Goal: Task Accomplishment & Management: Manage account settings

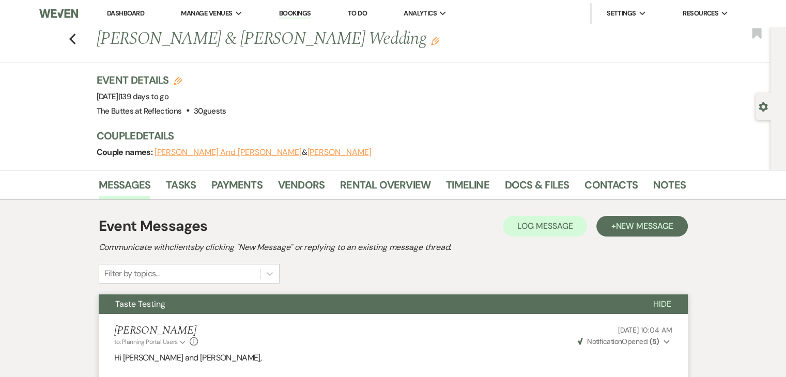
click at [125, 15] on link "Dashboard" at bounding box center [125, 13] width 37 height 9
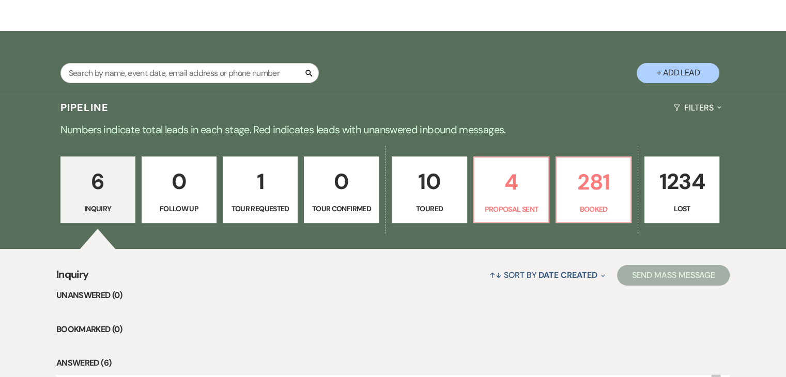
scroll to position [207, 0]
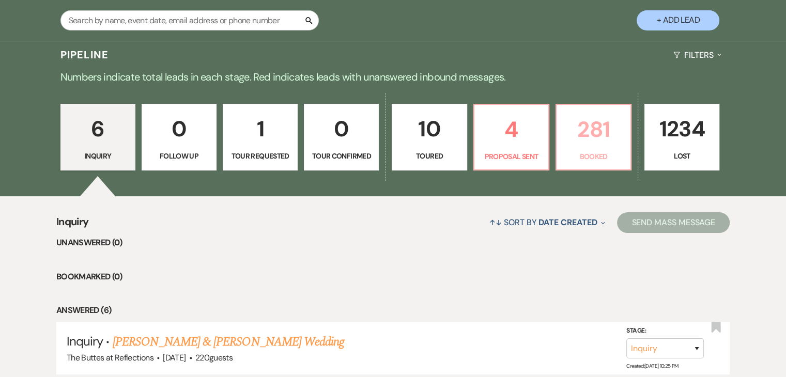
click at [580, 129] on p "281" at bounding box center [593, 129] width 61 height 35
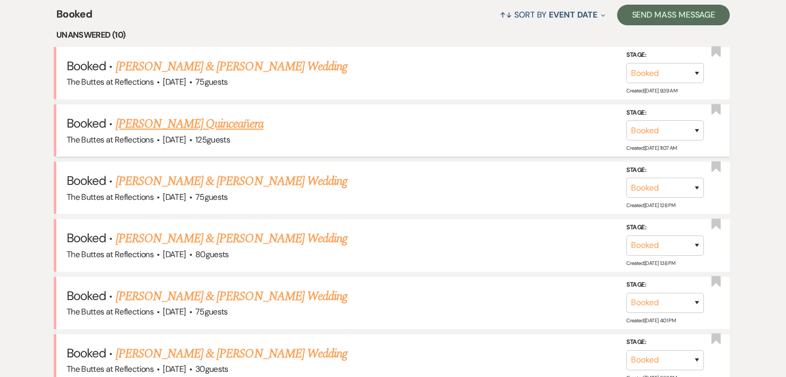
scroll to position [362, 0]
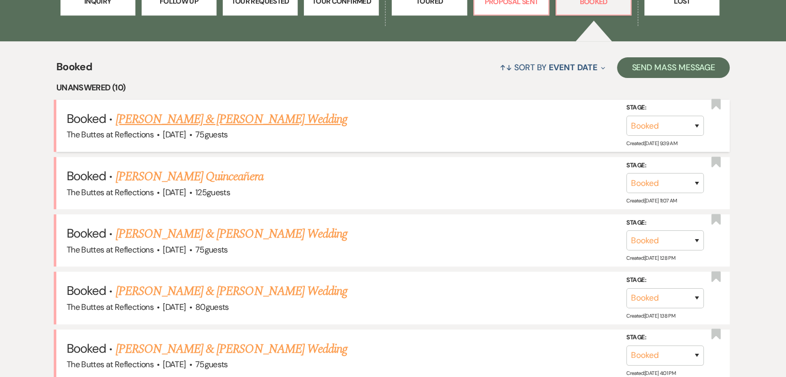
click at [234, 123] on link "[PERSON_NAME] & [PERSON_NAME] Wedding" at bounding box center [232, 119] width 232 height 19
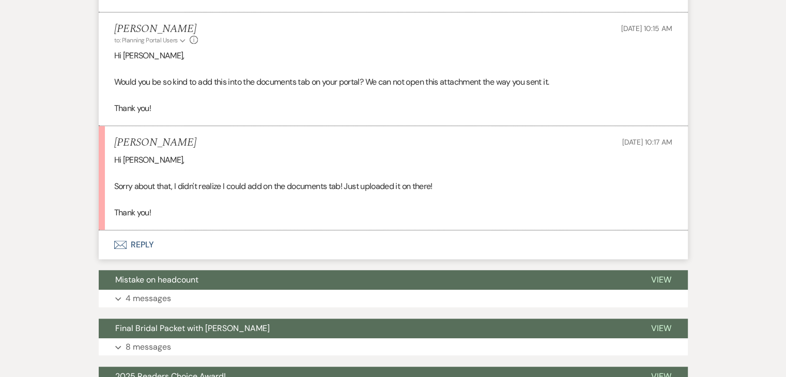
scroll to position [568, 0]
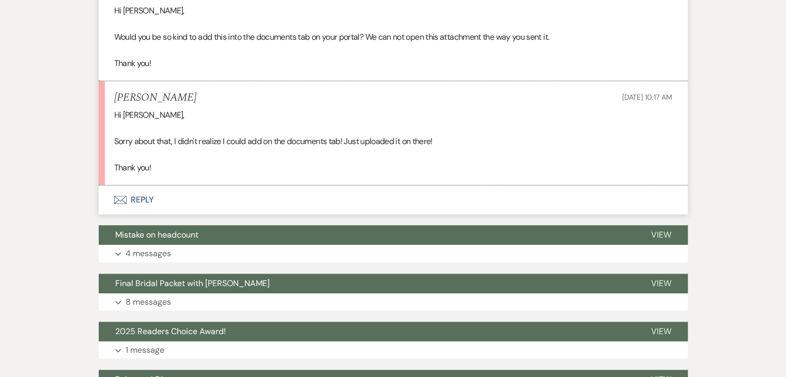
click at [134, 201] on button "Envelope Reply" at bounding box center [393, 200] width 589 height 29
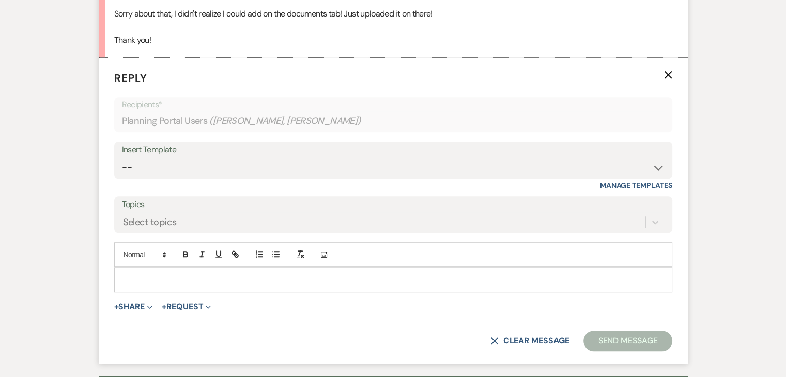
scroll to position [717, 0]
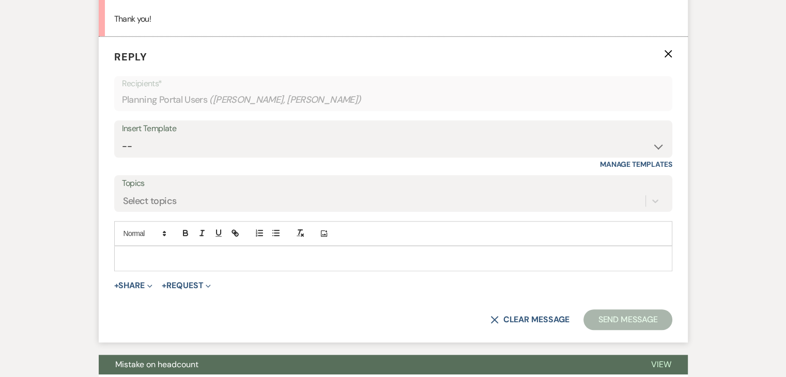
click at [152, 253] on p at bounding box center [393, 258] width 542 height 11
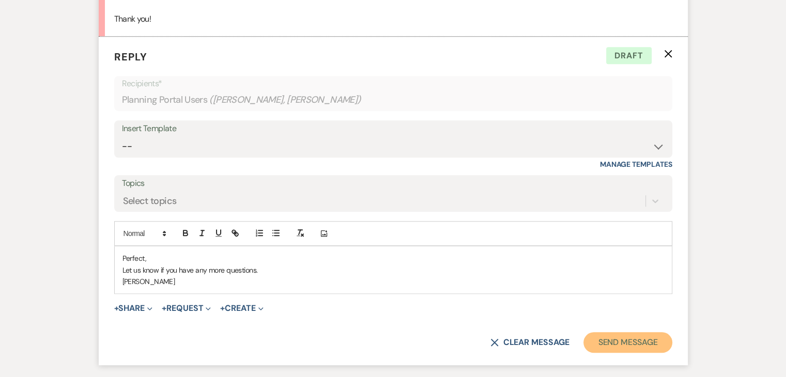
click at [618, 344] on button "Send Message" at bounding box center [627, 342] width 88 height 21
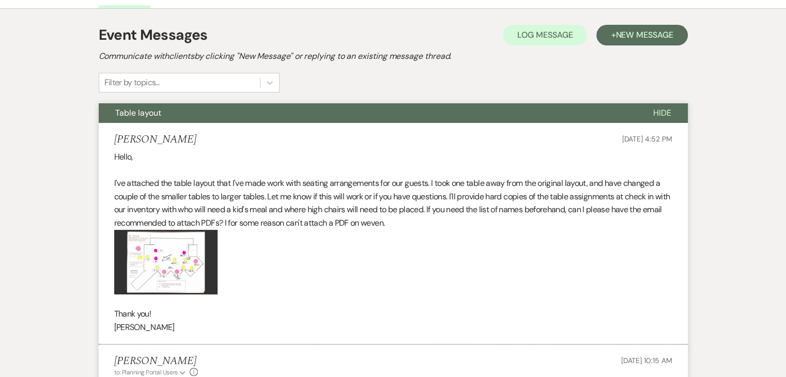
scroll to position [0, 0]
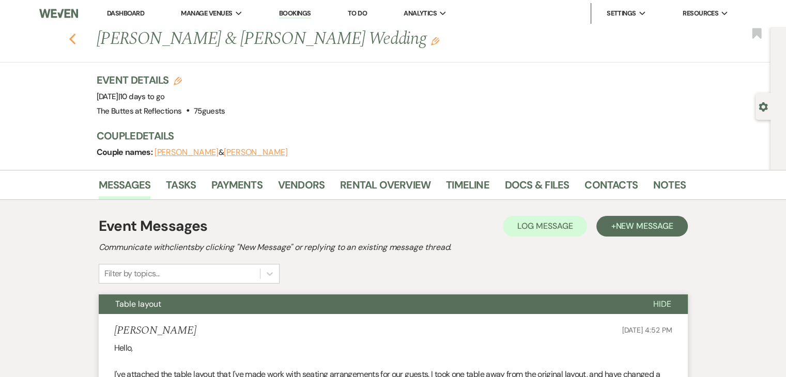
click at [75, 36] on use "button" at bounding box center [72, 39] width 7 height 11
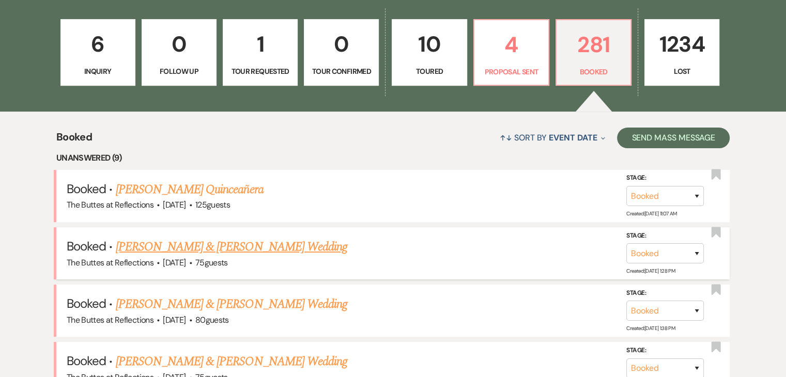
scroll to position [310, 0]
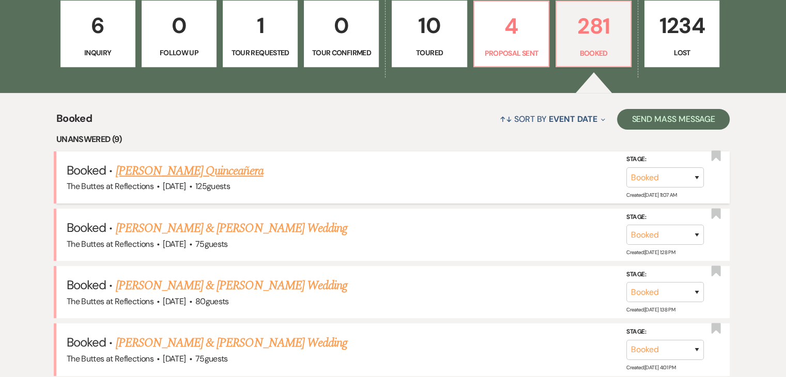
click at [203, 169] on link "[PERSON_NAME] Quinceañera" at bounding box center [190, 171] width 148 height 19
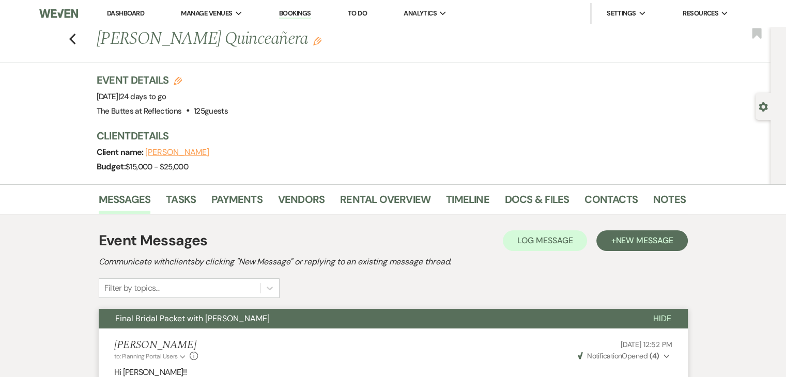
click at [44, 15] on img at bounding box center [58, 14] width 39 height 22
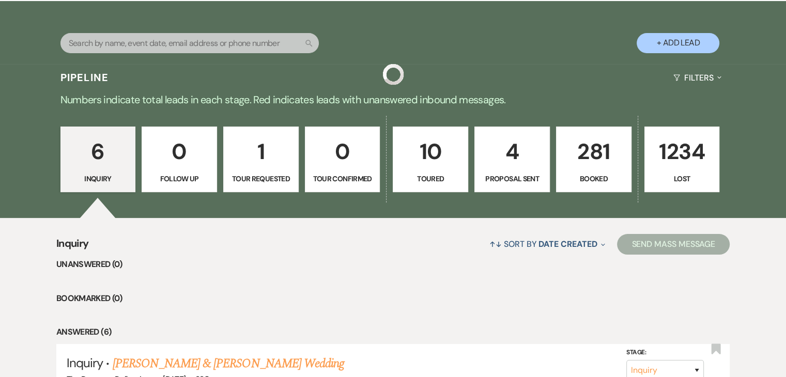
scroll to position [207, 0]
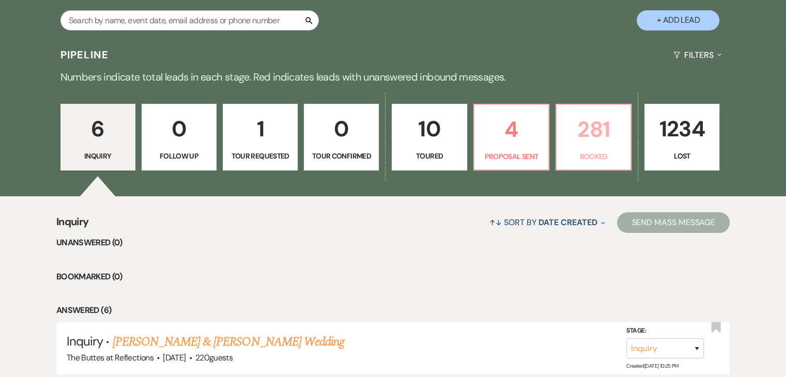
click at [598, 147] on link "281 Booked" at bounding box center [594, 137] width 76 height 67
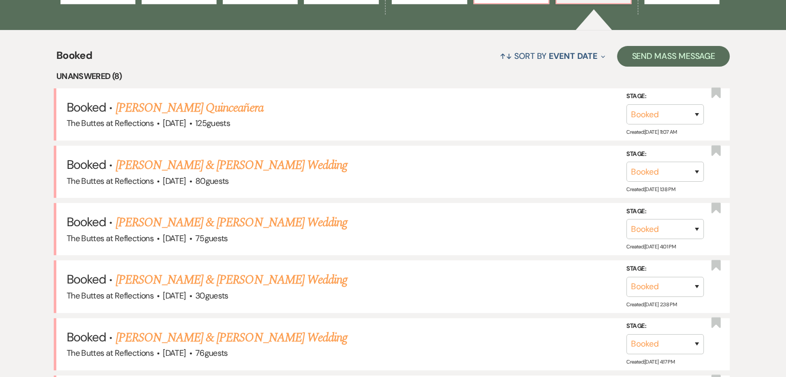
scroll to position [362, 0]
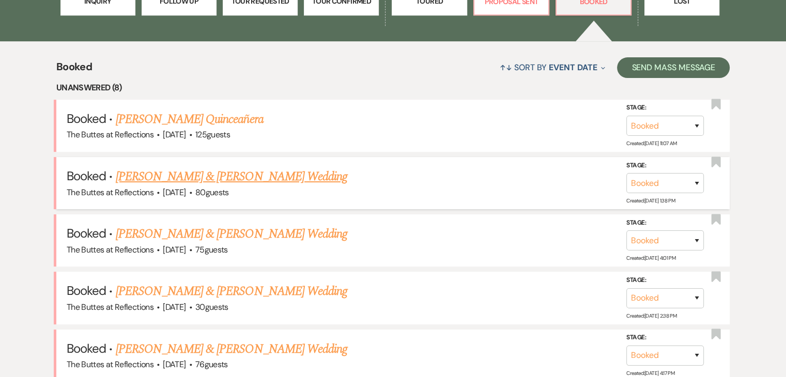
click at [213, 174] on link "[PERSON_NAME] & [PERSON_NAME] Wedding" at bounding box center [232, 176] width 232 height 19
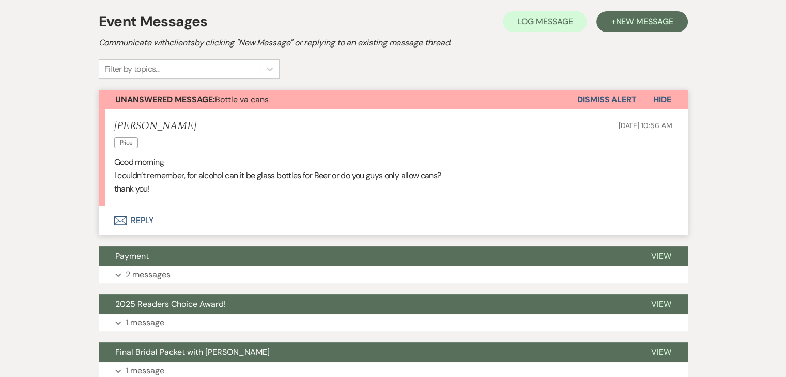
scroll to position [258, 0]
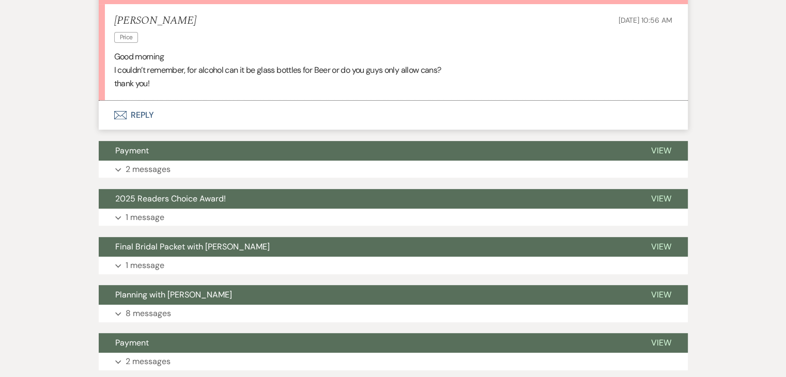
click at [132, 114] on button "Envelope Reply" at bounding box center [393, 115] width 589 height 29
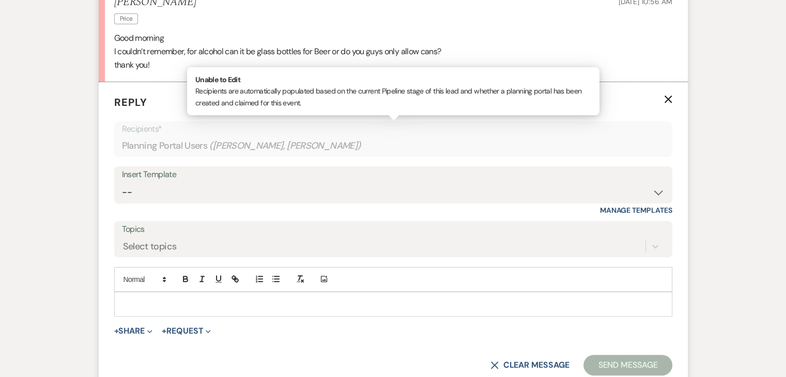
click at [175, 141] on div "Planning Portal Users ( Wyatt Lawrence, Alison Mell )" at bounding box center [393, 146] width 543 height 20
click at [252, 218] on form "Reply X Recipients* Planning Portal Users ( Wyatt Lawrence, Alison Mell ) Unabl…" at bounding box center [393, 235] width 589 height 306
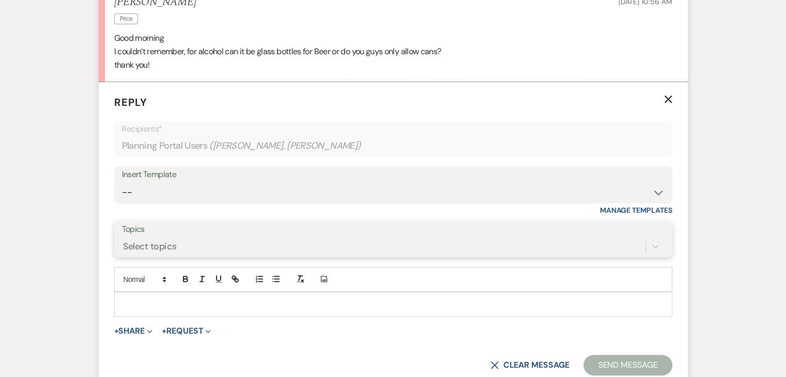
click at [157, 248] on div "Select topics" at bounding box center [393, 247] width 543 height 20
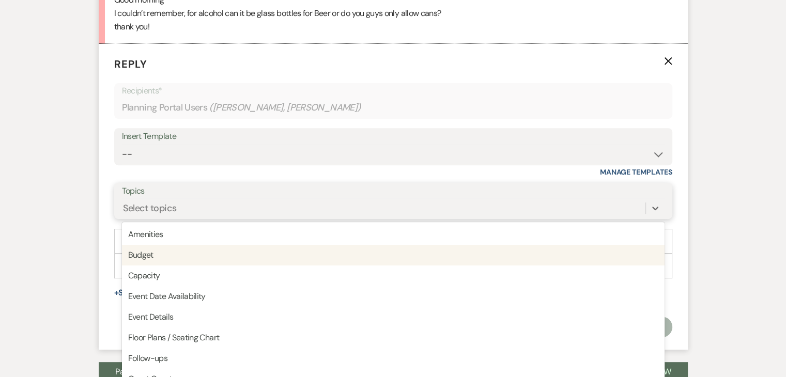
scroll to position [371, 0]
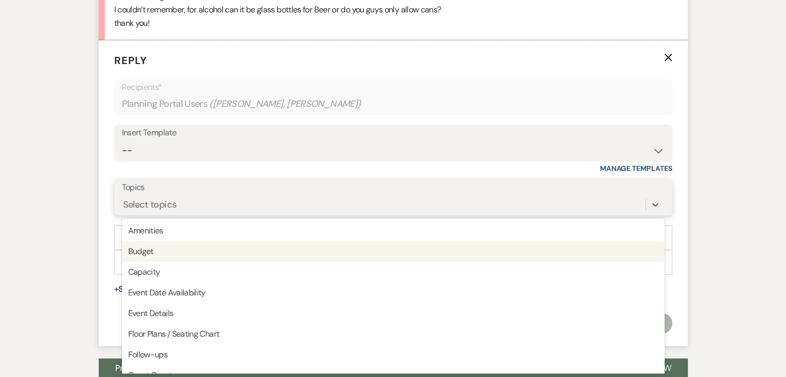
click at [157, 248] on div "Budget" at bounding box center [393, 251] width 543 height 21
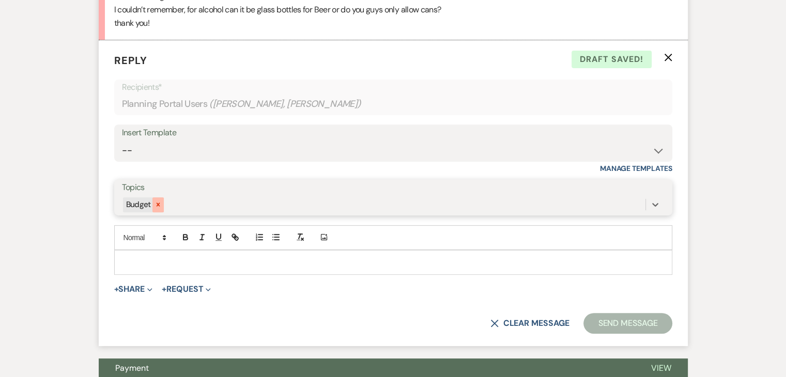
click at [158, 203] on icon at bounding box center [158, 205] width 4 height 4
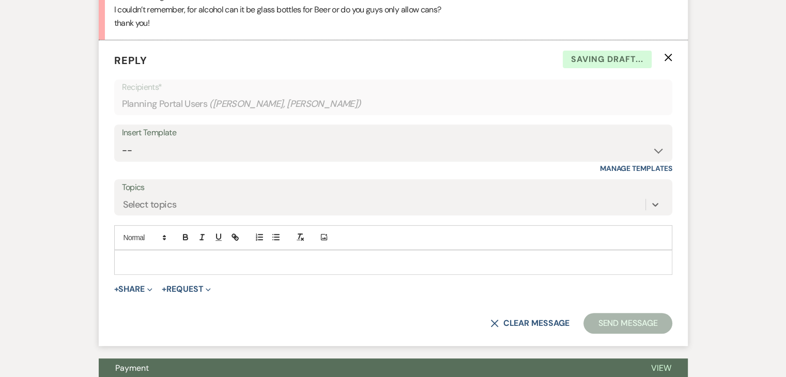
click at [136, 263] on p at bounding box center [393, 262] width 542 height 11
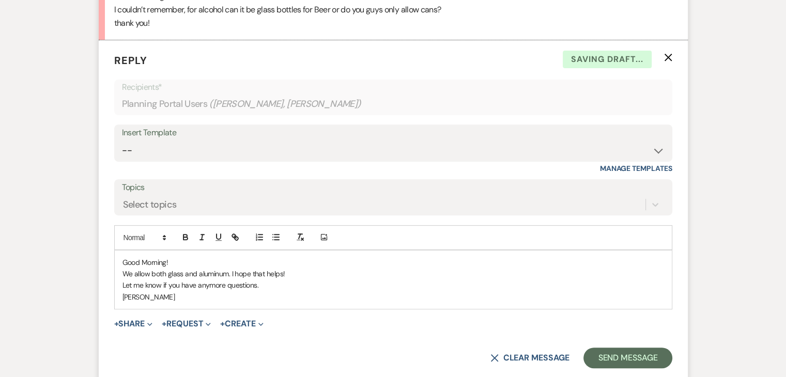
click at [266, 287] on p "Let me know if you have anymore questions." at bounding box center [393, 285] width 542 height 11
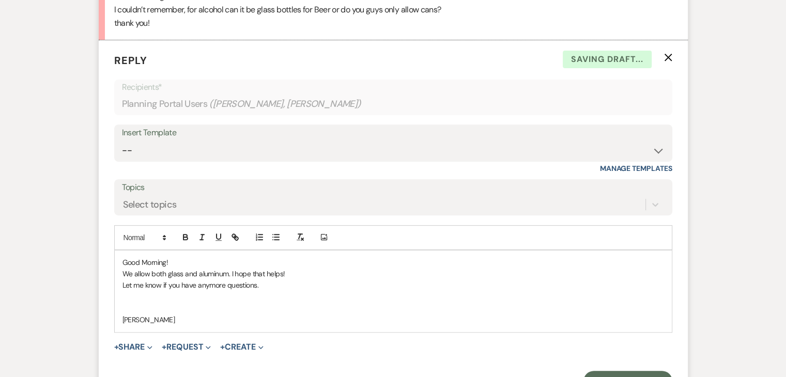
click at [182, 261] on p "Good Morning!" at bounding box center [393, 262] width 542 height 11
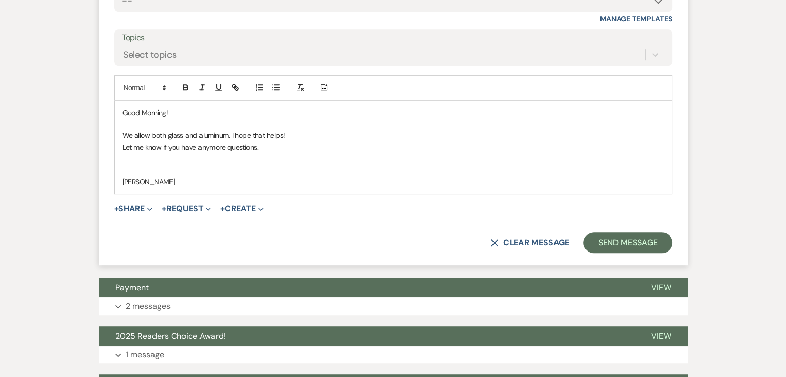
scroll to position [526, 0]
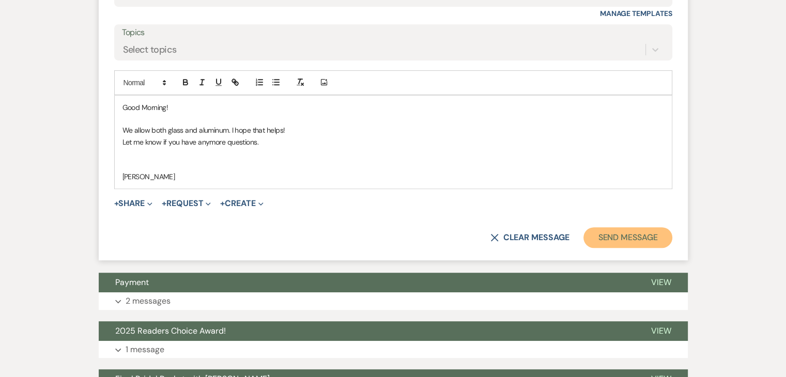
click at [622, 230] on button "Send Message" at bounding box center [627, 237] width 88 height 21
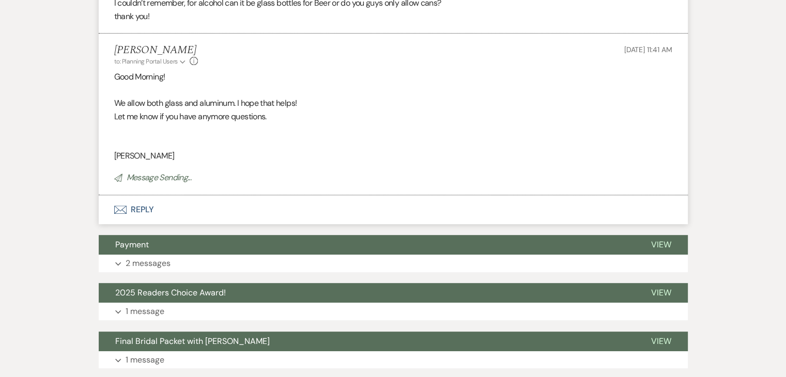
scroll to position [0, 0]
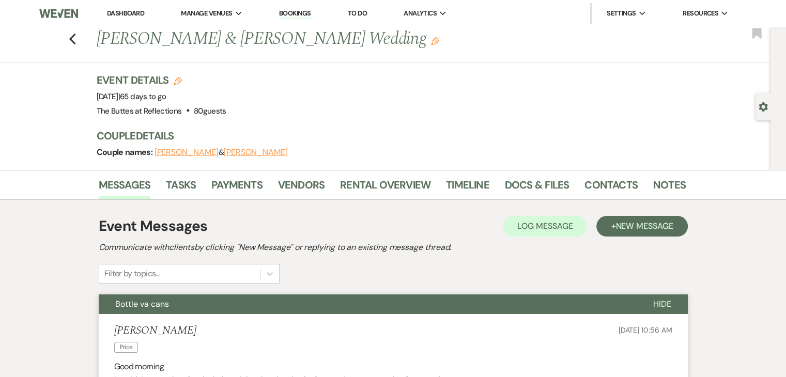
click at [127, 11] on link "Dashboard" at bounding box center [125, 13] width 37 height 9
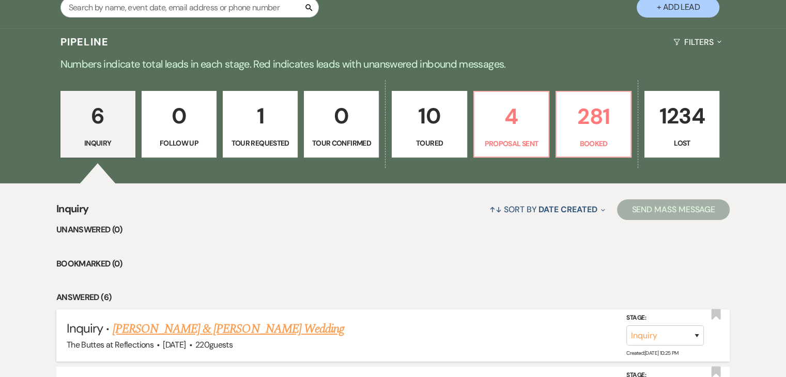
scroll to position [155, 0]
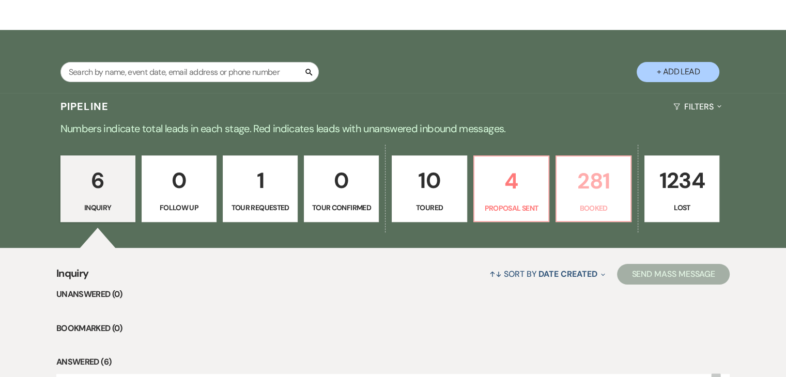
click at [588, 185] on p "281" at bounding box center [593, 181] width 61 height 35
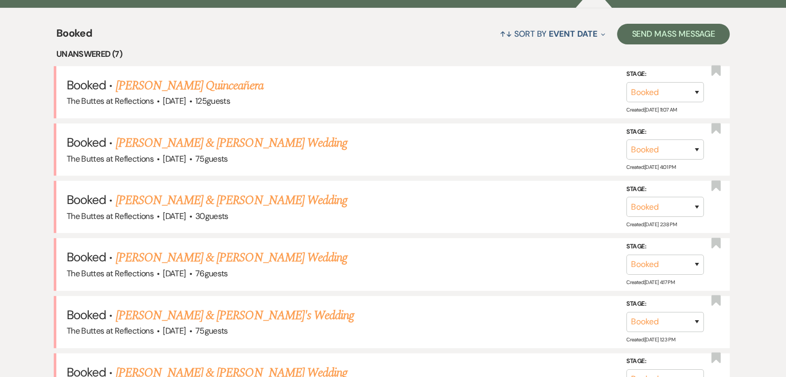
scroll to position [413, 0]
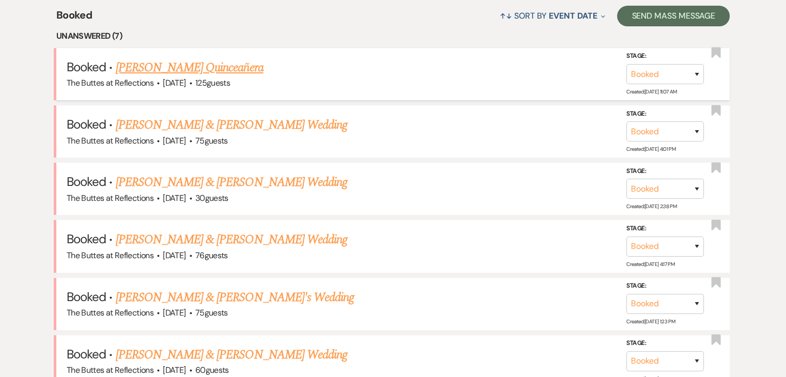
click at [184, 67] on link "[PERSON_NAME] Quinceañera" at bounding box center [190, 67] width 148 height 19
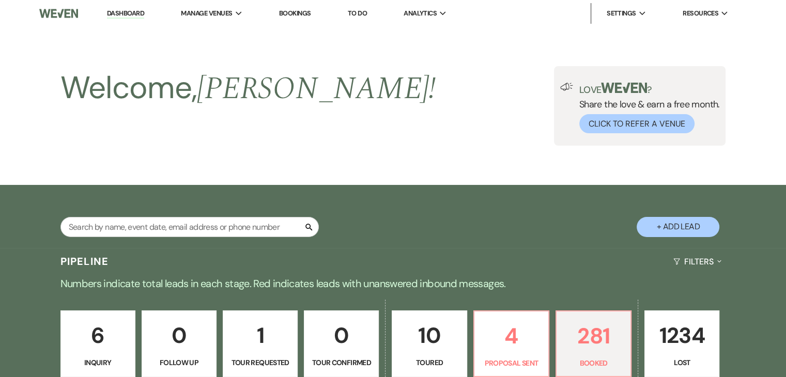
scroll to position [413, 0]
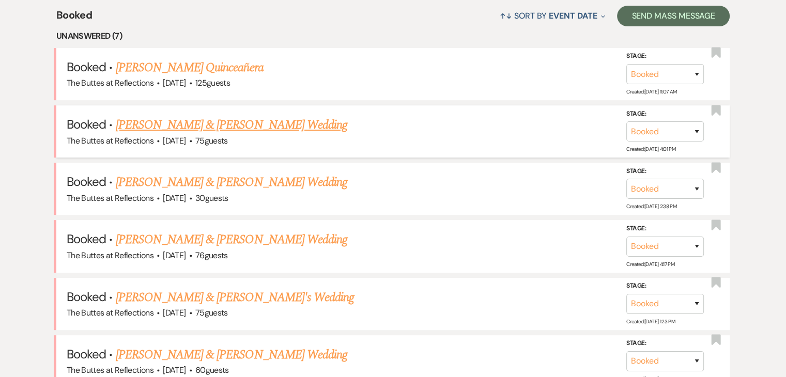
click at [239, 127] on link "[PERSON_NAME] & [PERSON_NAME] Wedding" at bounding box center [232, 125] width 232 height 19
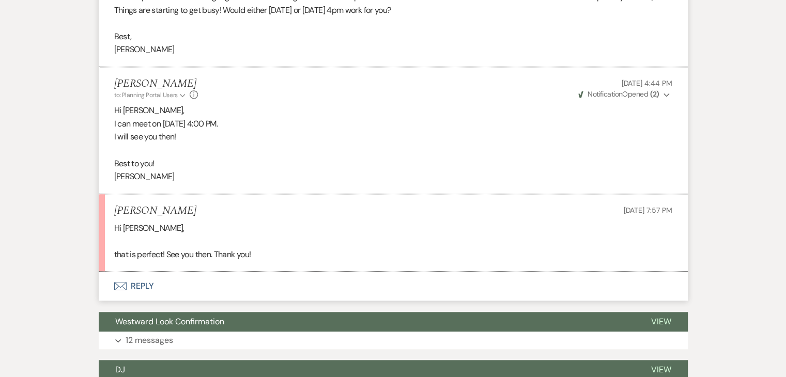
scroll to position [827, 0]
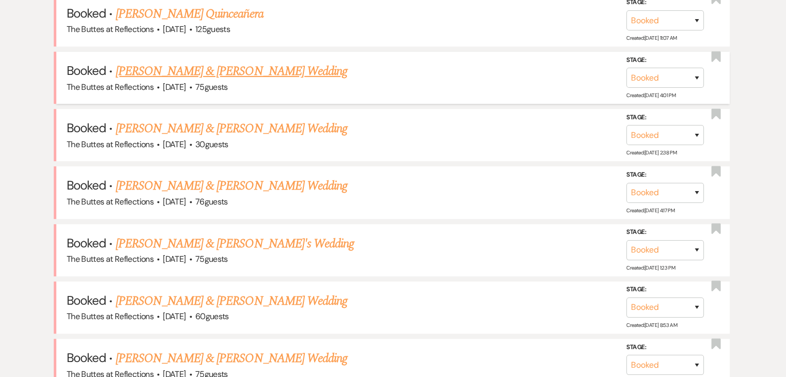
scroll to position [517, 0]
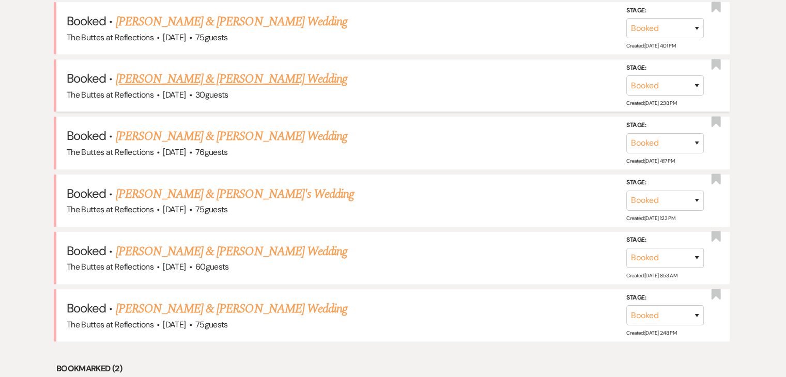
click at [159, 96] on span "·" at bounding box center [158, 96] width 3 height 0
click at [165, 76] on link "[PERSON_NAME] & [PERSON_NAME] Wedding" at bounding box center [232, 79] width 232 height 19
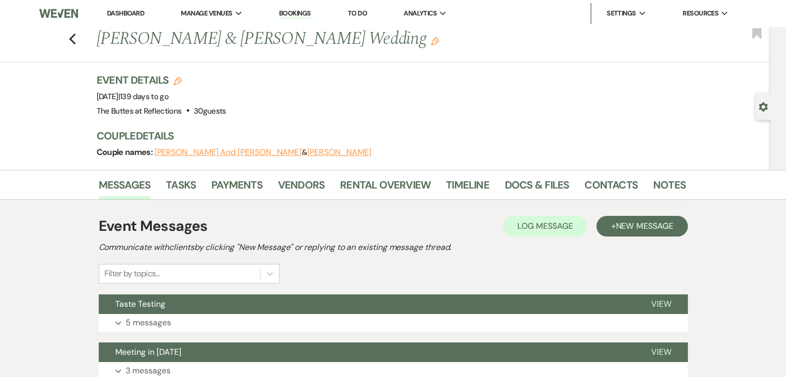
click at [302, 13] on link "Bookings" at bounding box center [295, 14] width 32 height 10
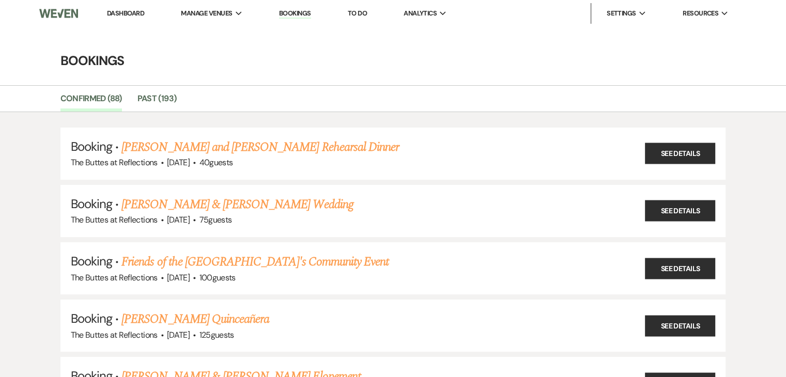
click at [120, 10] on link "Dashboard" at bounding box center [125, 13] width 37 height 9
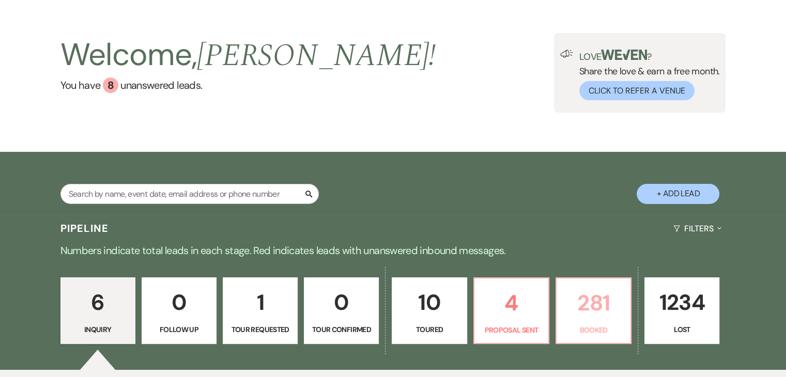
scroll to position [155, 0]
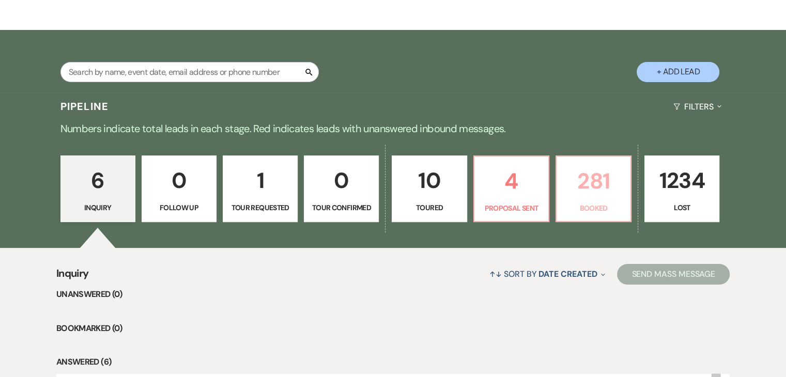
click at [599, 192] on p "281" at bounding box center [593, 181] width 61 height 35
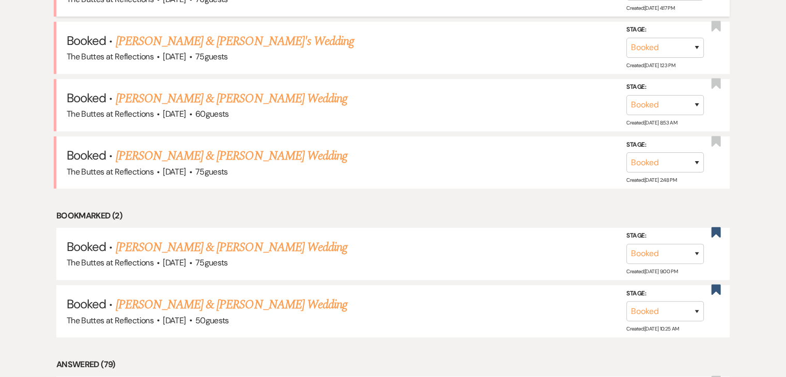
scroll to position [672, 0]
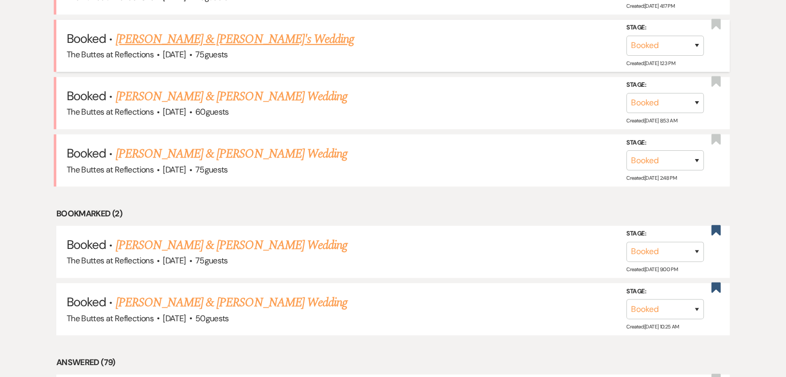
click at [289, 32] on link "[PERSON_NAME] & [PERSON_NAME]'s Wedding" at bounding box center [235, 39] width 239 height 19
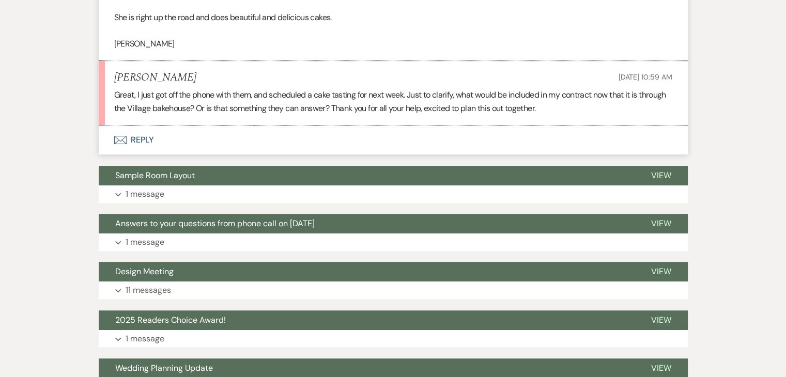
scroll to position [568, 0]
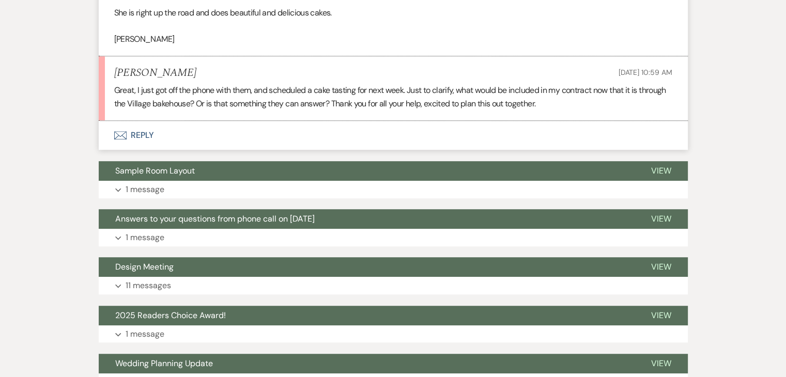
click at [134, 136] on button "Envelope Reply" at bounding box center [393, 135] width 589 height 29
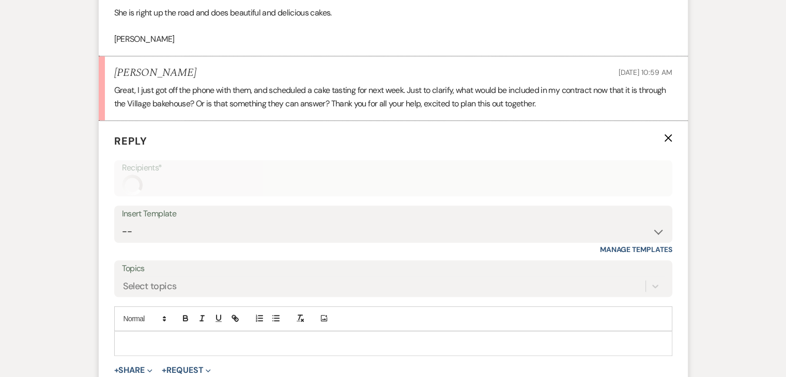
scroll to position [653, 0]
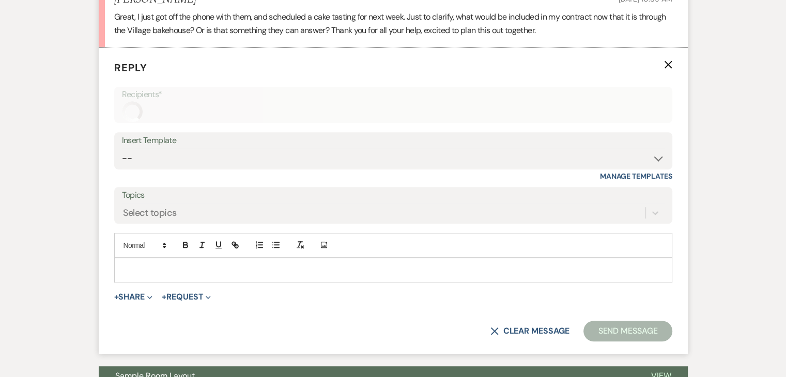
click at [134, 136] on form "Reply X Recipients* Insert Template -- Weven Planning Portal Introduction (Book…" at bounding box center [393, 201] width 589 height 306
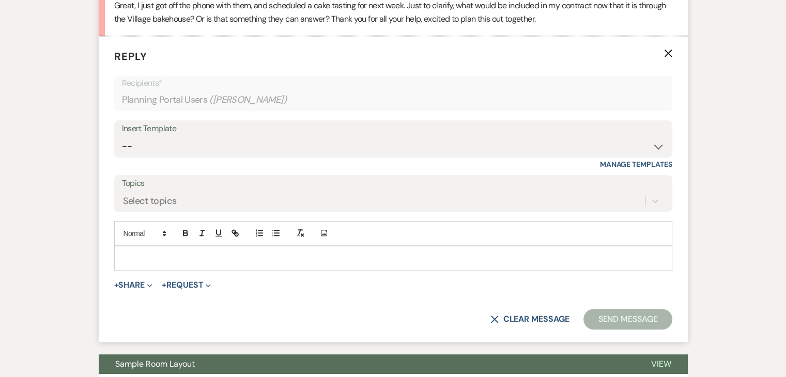
click at [162, 260] on p at bounding box center [393, 258] width 542 height 11
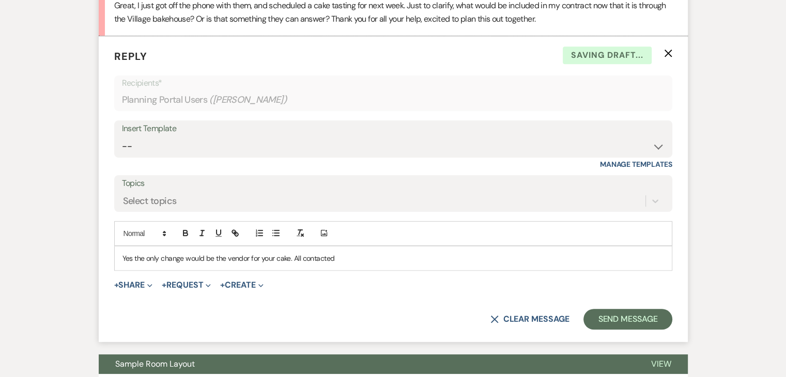
scroll to position [635, 0]
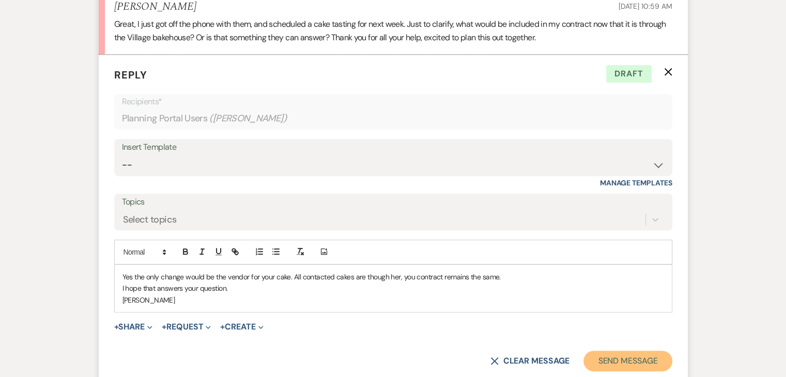
click at [630, 363] on button "Send Message" at bounding box center [627, 361] width 88 height 21
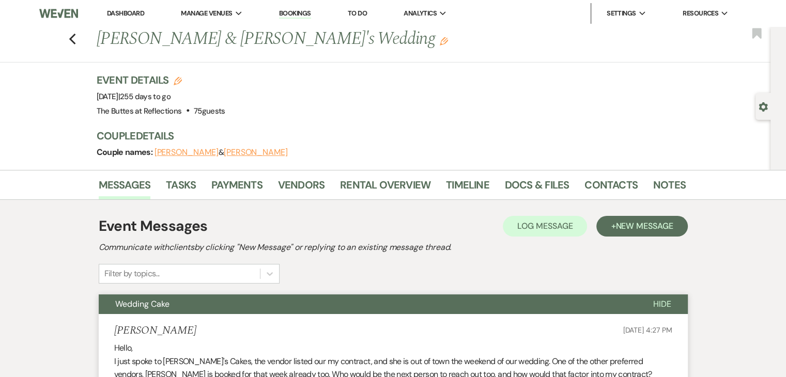
scroll to position [0, 0]
click at [74, 37] on icon "Previous" at bounding box center [73, 39] width 8 height 12
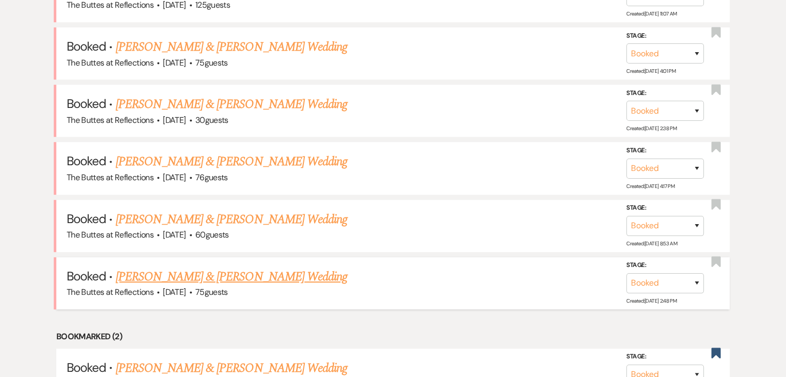
scroll to position [517, 0]
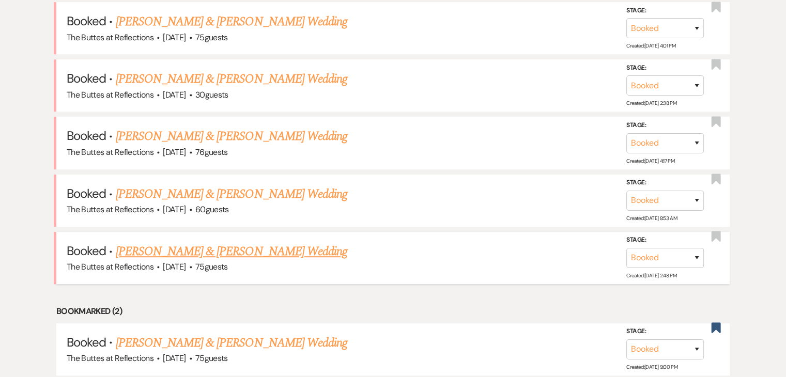
click at [255, 249] on link "[PERSON_NAME] & [PERSON_NAME] Wedding" at bounding box center [232, 251] width 232 height 19
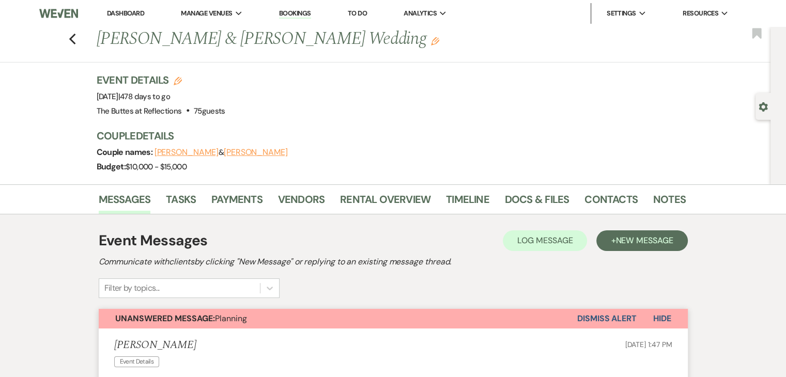
click at [125, 16] on link "Dashboard" at bounding box center [125, 13] width 37 height 9
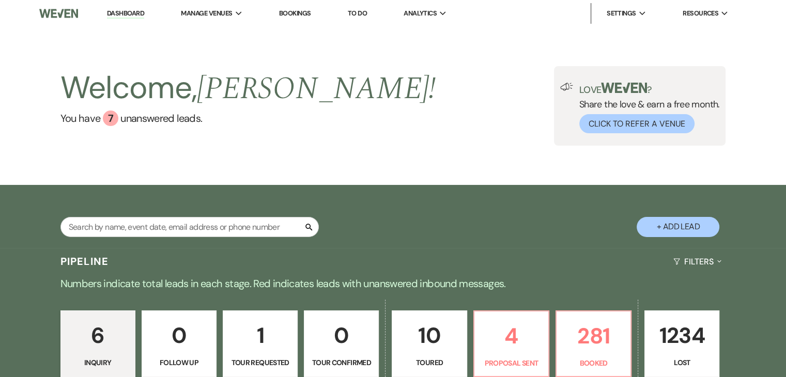
click at [307, 12] on link "Bookings" at bounding box center [295, 13] width 32 height 9
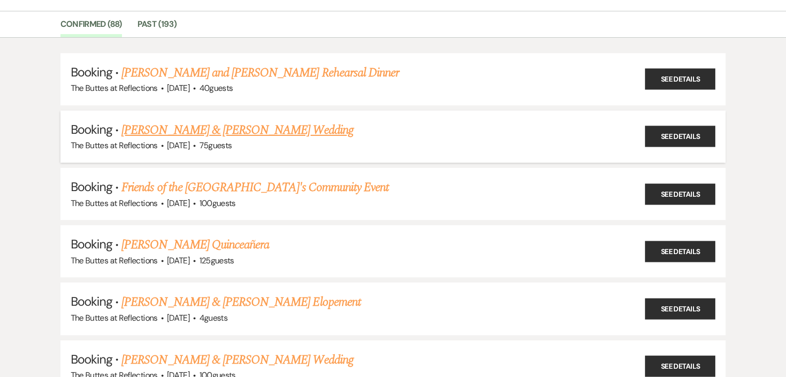
scroll to position [103, 0]
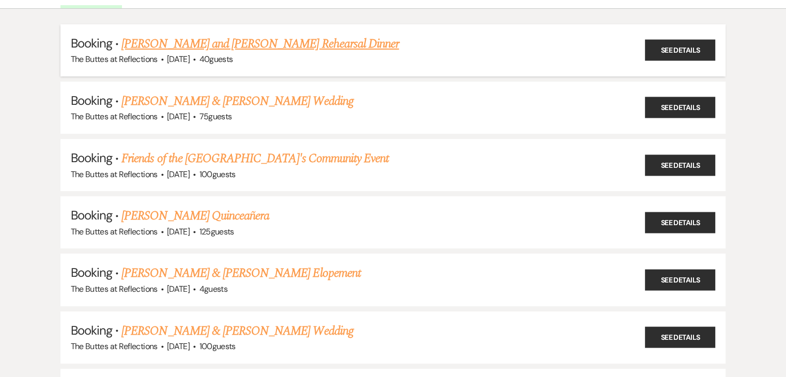
click at [207, 43] on link "[PERSON_NAME] and [PERSON_NAME] Rehearsal Dinner" at bounding box center [259, 44] width 277 height 19
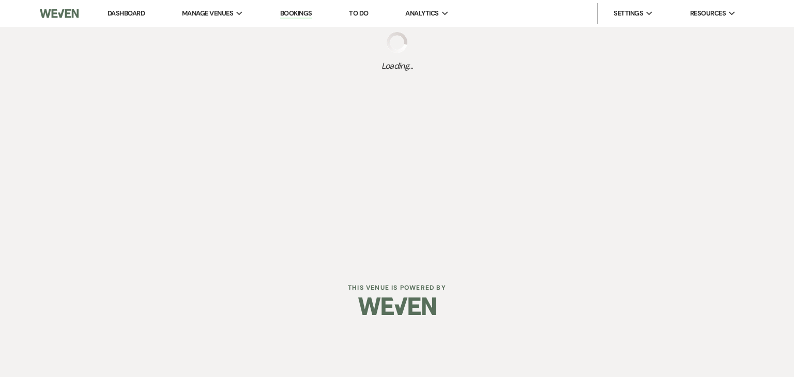
click at [207, 43] on div "Loading..." at bounding box center [397, 52] width 794 height 51
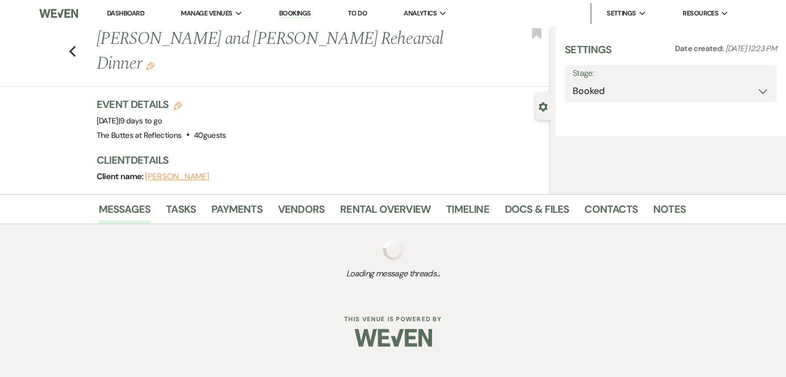
select select "1"
select select "11"
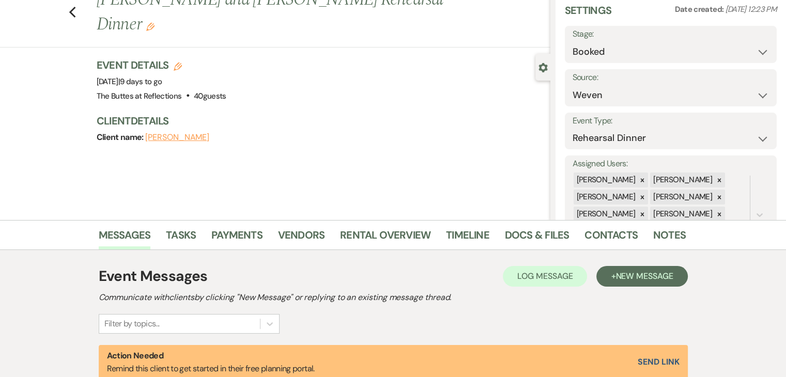
scroll to position [17, 0]
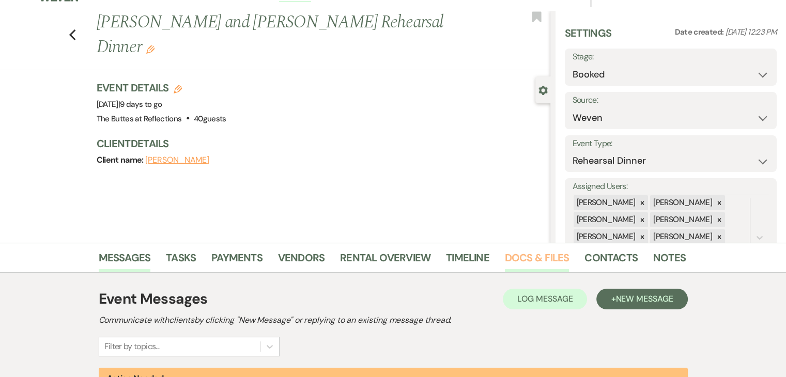
click at [523, 256] on link "Docs & Files" at bounding box center [537, 261] width 64 height 23
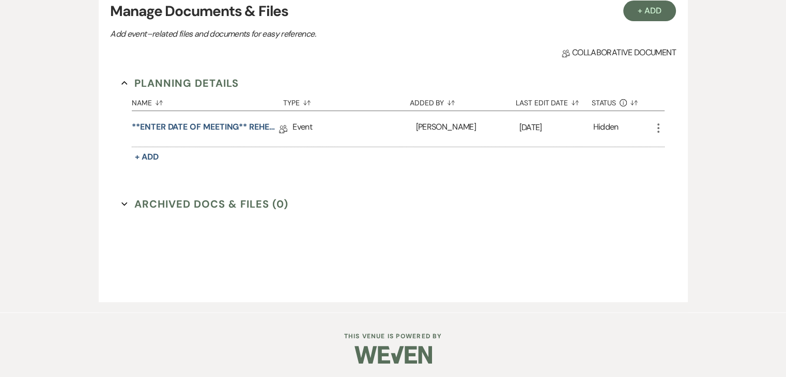
scroll to position [318, 0]
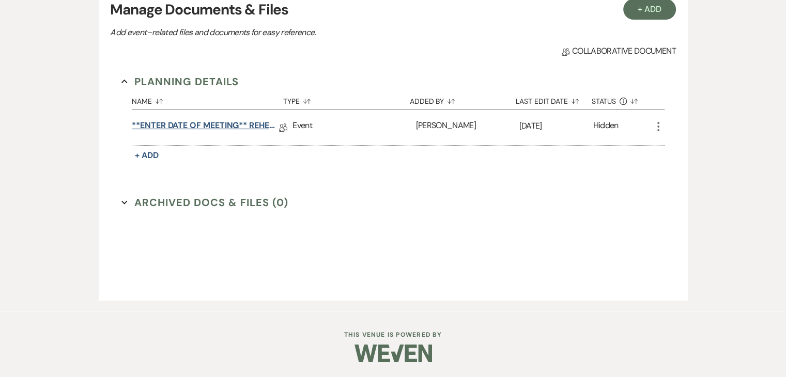
click at [188, 125] on link "**ENTER DATE OF MEETING** REHEARSAL BRUNCH Details" at bounding box center [205, 127] width 147 height 16
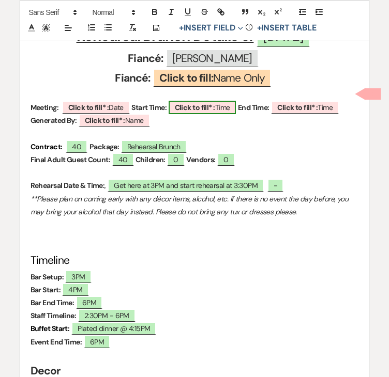
scroll to position [362, 0]
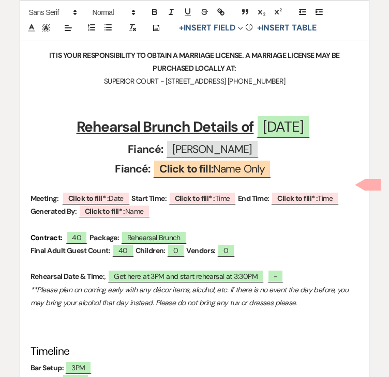
click at [280, 205] on p "Generated By: ﻿ Click to fill* : Name ﻿" at bounding box center [194, 211] width 328 height 13
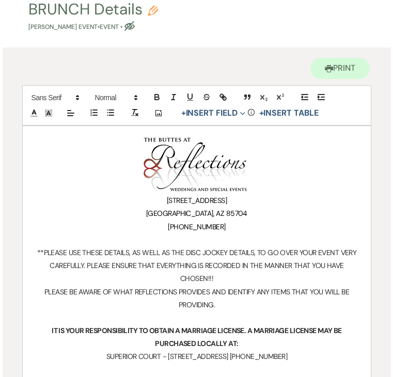
scroll to position [0, 0]
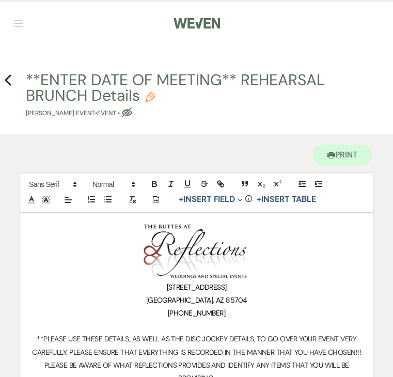
click at [130, 13] on nav "Dashboard Manage Venues Expand The Buttes at Reflections Bookings To Do Analyti…" at bounding box center [196, 22] width 393 height 44
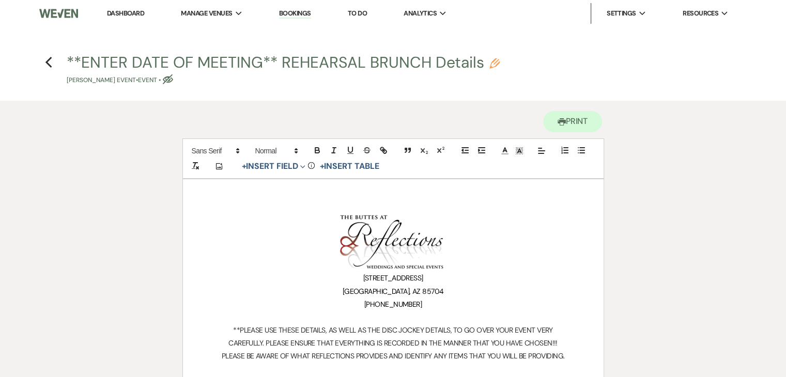
click at [301, 14] on link "Bookings" at bounding box center [295, 14] width 32 height 10
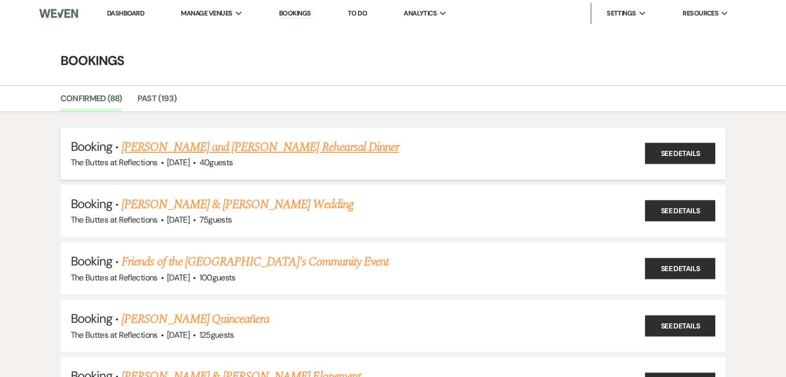
click at [178, 146] on link "[PERSON_NAME] and [PERSON_NAME] Rehearsal Dinner" at bounding box center [259, 147] width 277 height 19
select select "1"
select select "11"
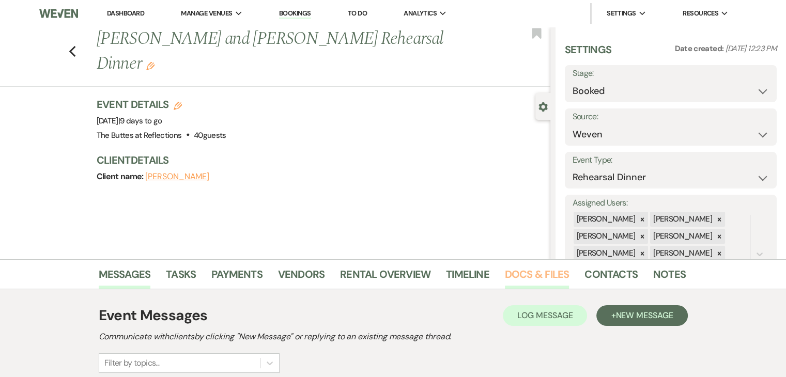
click at [515, 269] on link "Docs & Files" at bounding box center [537, 277] width 64 height 23
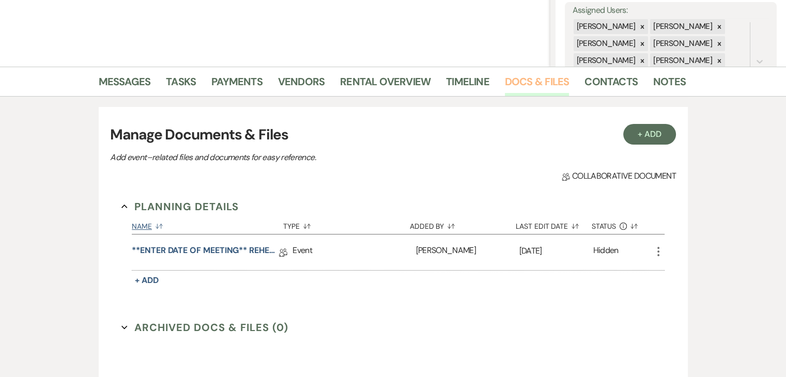
scroll to position [52, 0]
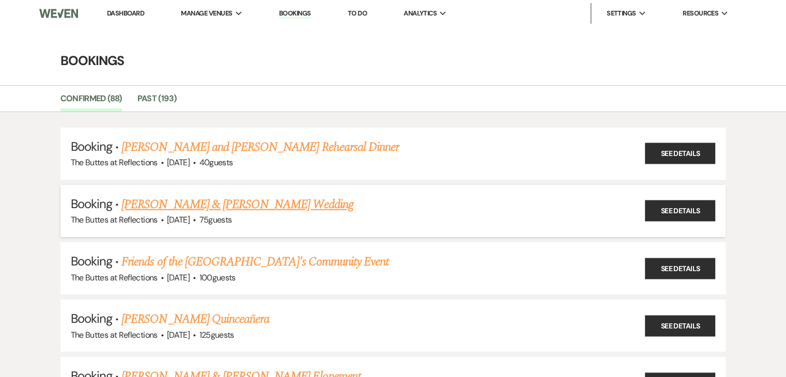
click at [203, 206] on link "[PERSON_NAME] & [PERSON_NAME] Wedding" at bounding box center [237, 204] width 232 height 19
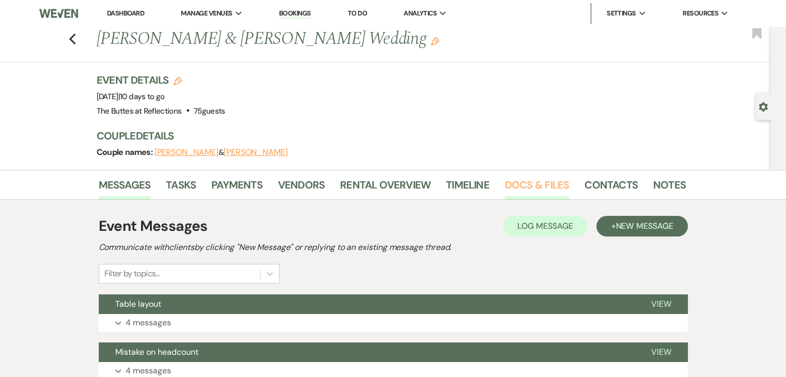
click at [531, 184] on link "Docs & Files" at bounding box center [537, 188] width 64 height 23
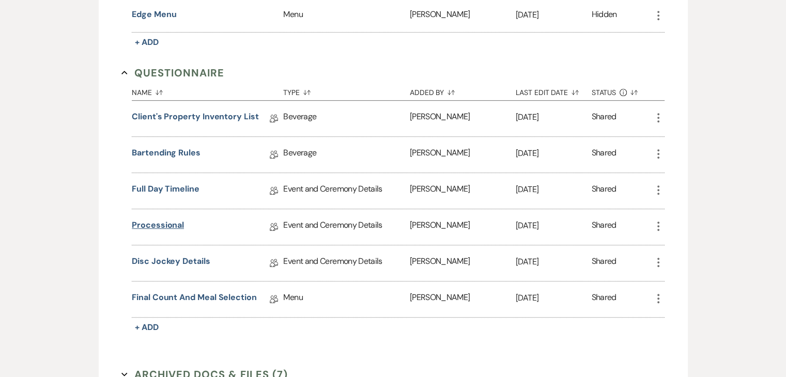
scroll to position [569, 0]
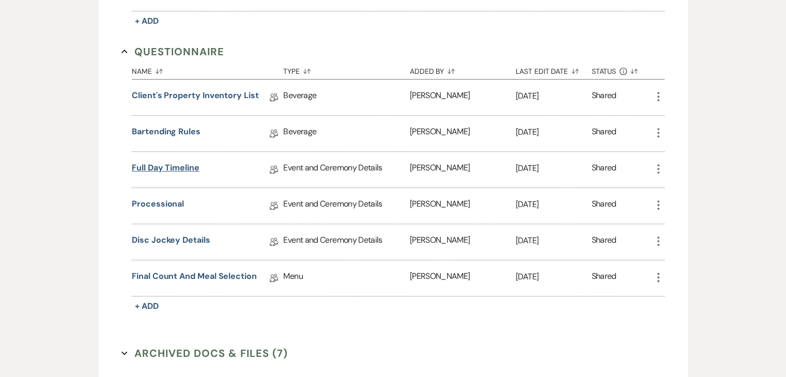
click at [166, 164] on link "Full Day Timeline" at bounding box center [166, 170] width 68 height 16
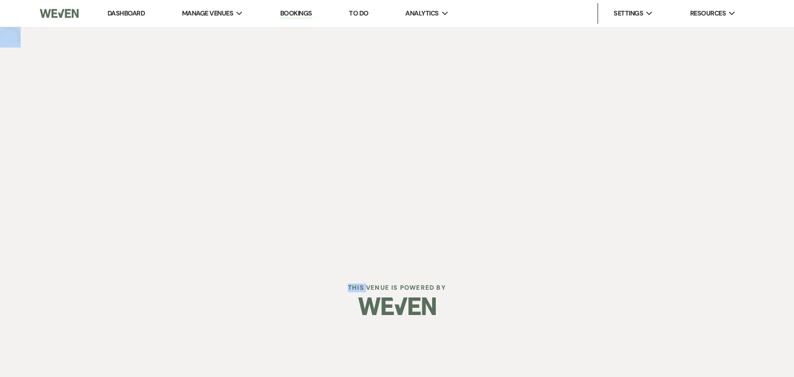
click at [166, 164] on div "Dashboard Manage Venues Expand The Buttes at Reflections Bookings To Do Analyti…" at bounding box center [397, 132] width 794 height 264
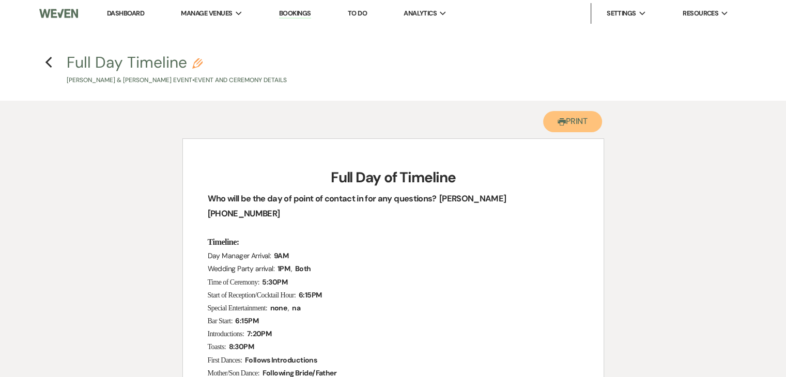
click at [558, 131] on button "Printer Print" at bounding box center [572, 121] width 59 height 21
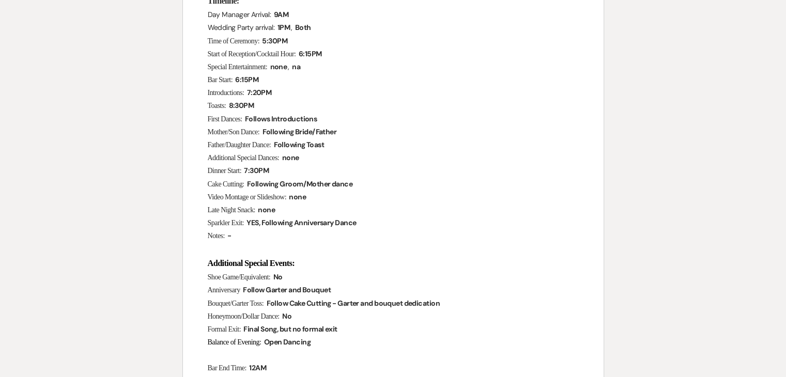
scroll to position [258, 0]
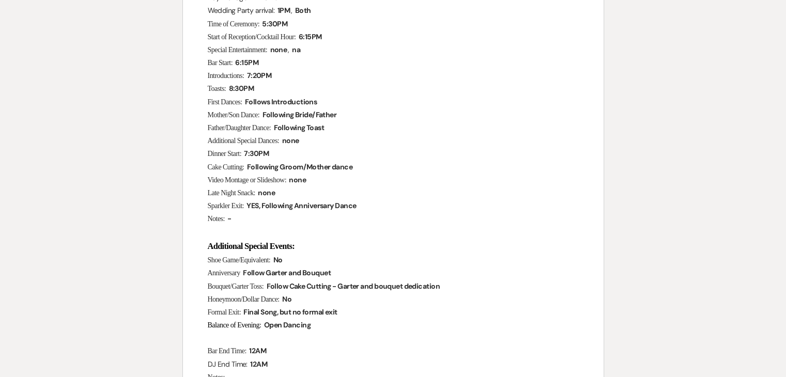
click at [675, 288] on div "Printer Print Add Photo + Insert Field Expand Standard Field Smart Field Signat…" at bounding box center [393, 207] width 744 height 731
click at [747, 353] on div "Printer Print Add Photo + Insert Field Expand Standard Field Smart Field Signat…" at bounding box center [393, 207] width 744 height 731
click at [726, 313] on div "Printer Print Add Photo + Insert Field Expand Standard Field Smart Field Signat…" at bounding box center [393, 207] width 744 height 731
click at [84, 313] on div "Printer Print Add Photo + Insert Field Expand Standard Field Smart Field Signat…" at bounding box center [393, 207] width 744 height 731
click at [48, 117] on div "Printer Print Add Photo + Insert Field Expand Standard Field Smart Field Signat…" at bounding box center [393, 207] width 744 height 731
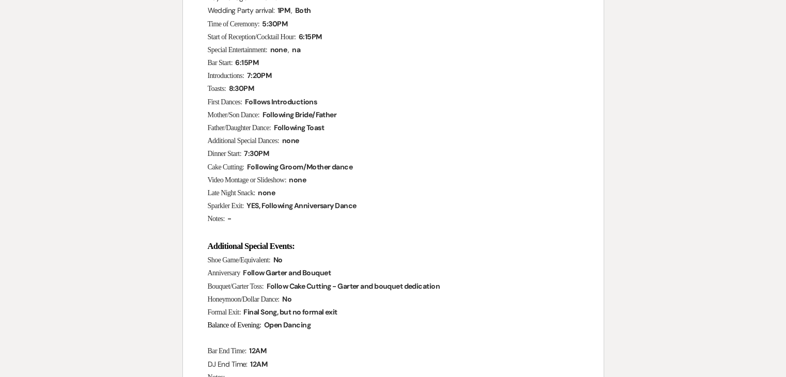
click at [720, 205] on div "Printer Print Add Photo + Insert Field Expand Standard Field Smart Field Signat…" at bounding box center [393, 207] width 744 height 731
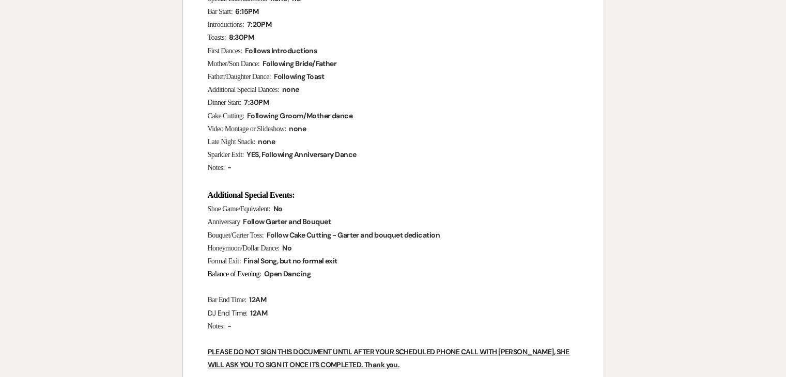
scroll to position [310, 0]
click at [612, 331] on div "Printer Print Add Photo + Insert Field Expand Standard Field Smart Field Signat…" at bounding box center [393, 156] width 744 height 731
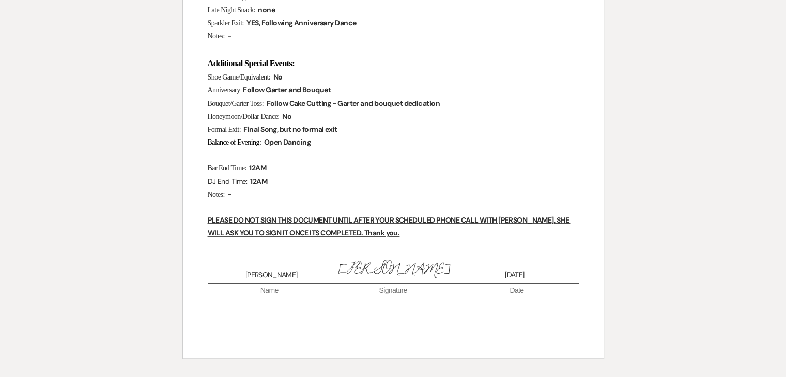
scroll to position [506, 0]
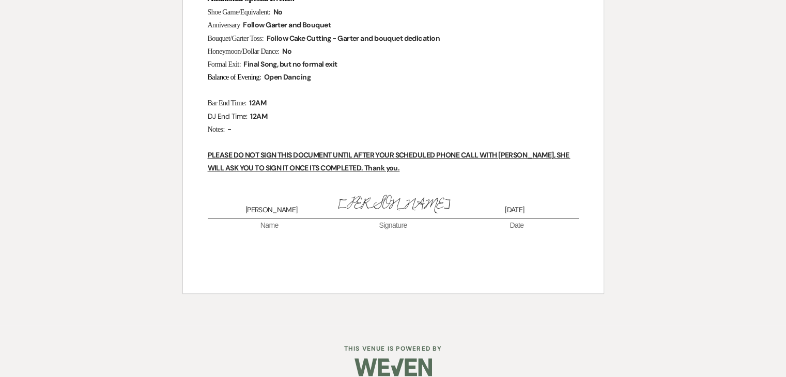
click at [163, 343] on div at bounding box center [393, 367] width 529 height 49
drag, startPoint x: 472, startPoint y: 256, endPoint x: 395, endPoint y: 85, distance: 188.0
click at [395, 97] on p "Bar End Time: ﻿ 12AM ﻿" at bounding box center [393, 103] width 371 height 13
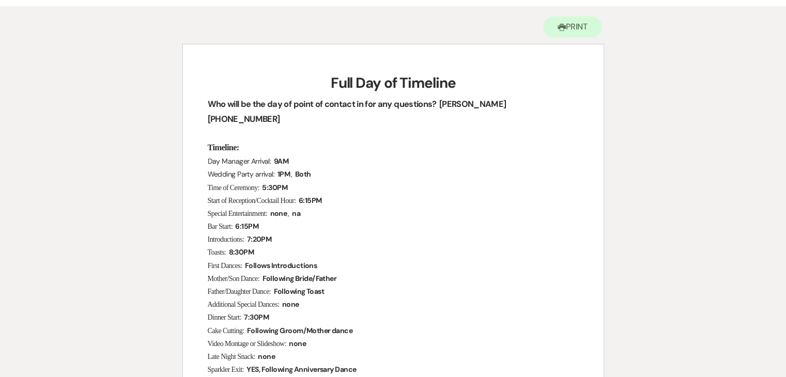
scroll to position [0, 0]
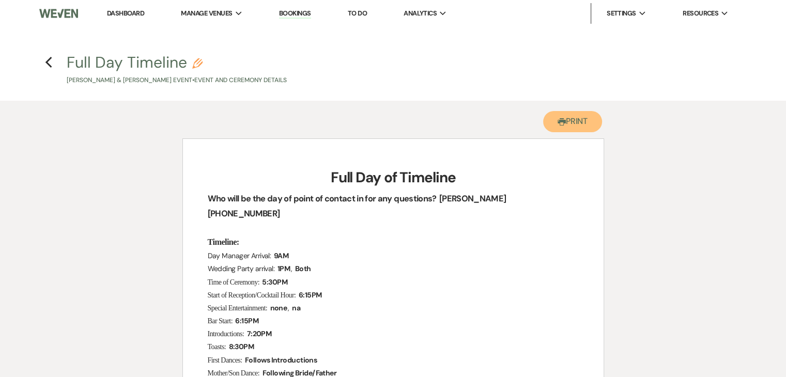
click at [577, 121] on button "Printer Print" at bounding box center [572, 121] width 59 height 21
click at [574, 120] on button "Printer Print" at bounding box center [572, 121] width 59 height 21
click at [47, 64] on use "button" at bounding box center [48, 62] width 7 height 11
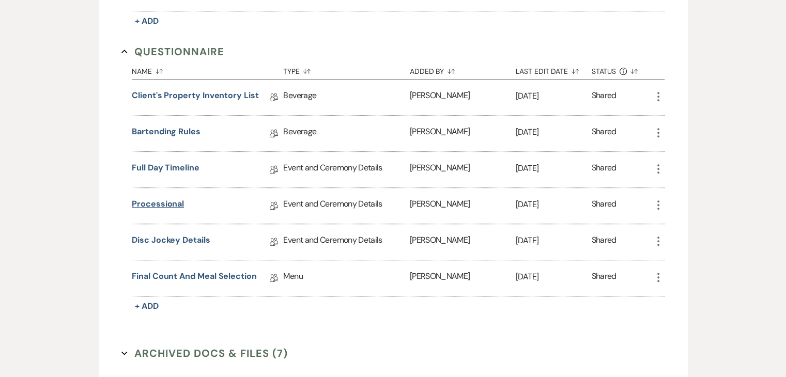
click at [170, 201] on link "Processional" at bounding box center [158, 206] width 52 height 16
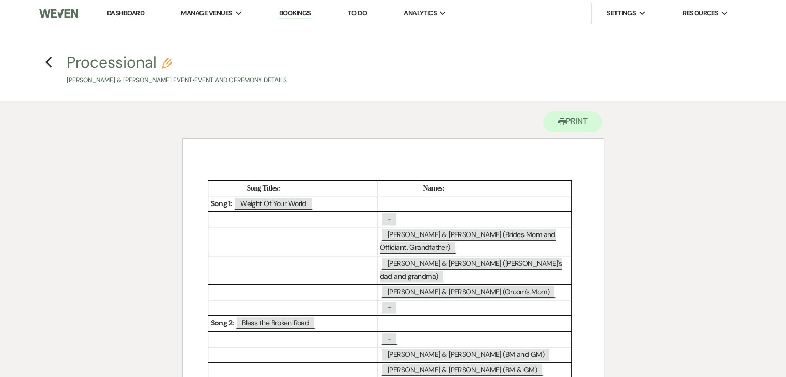
click at [592, 124] on button "Printer Print" at bounding box center [572, 121] width 59 height 21
click at [50, 62] on icon "Previous" at bounding box center [49, 62] width 8 height 12
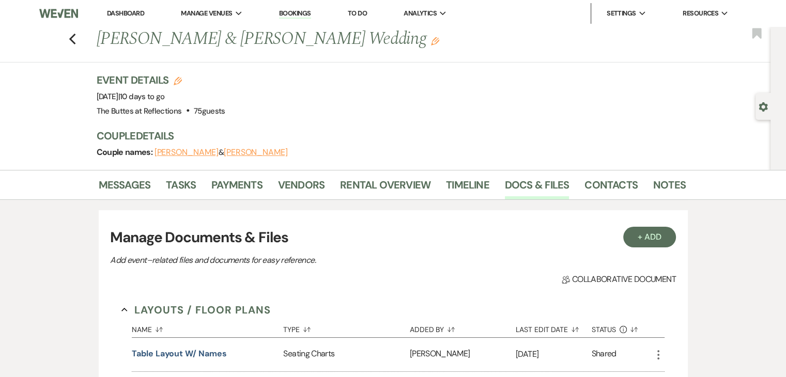
scroll to position [569, 0]
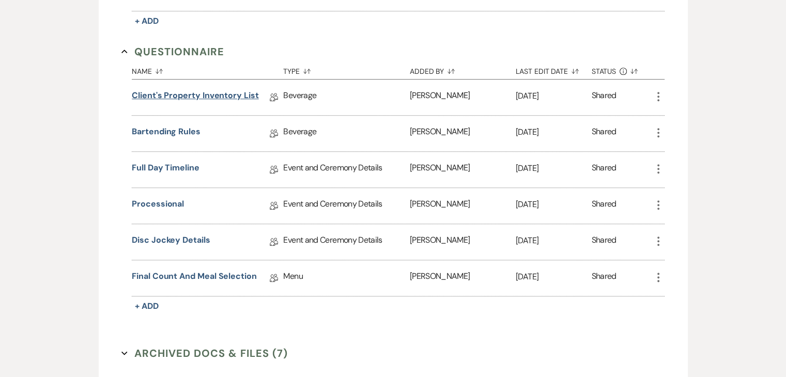
click at [214, 89] on link "Client's Property Inventory List" at bounding box center [195, 97] width 127 height 16
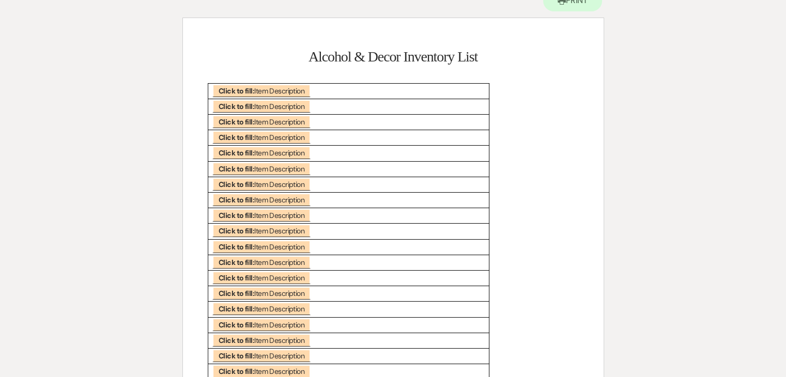
scroll to position [103, 0]
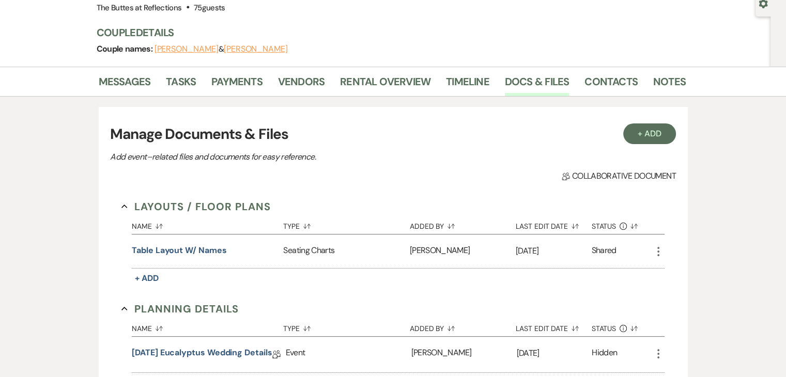
scroll to position [569, 0]
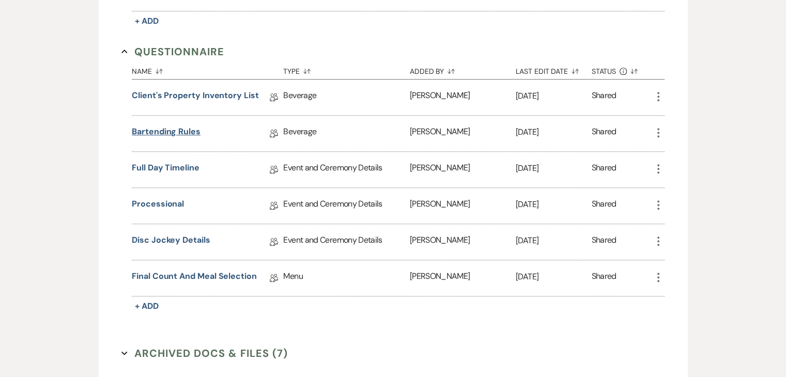
click at [188, 129] on link "Bartending Rules" at bounding box center [166, 134] width 69 height 16
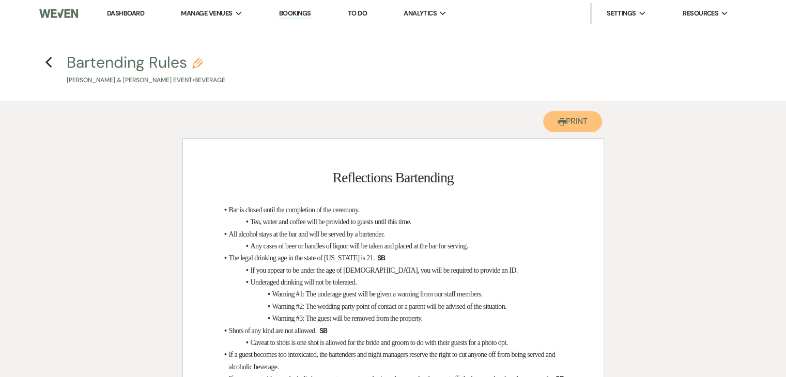
click at [560, 123] on use "button" at bounding box center [562, 121] width 8 height 7
click at [52, 61] on icon "Previous" at bounding box center [49, 62] width 8 height 12
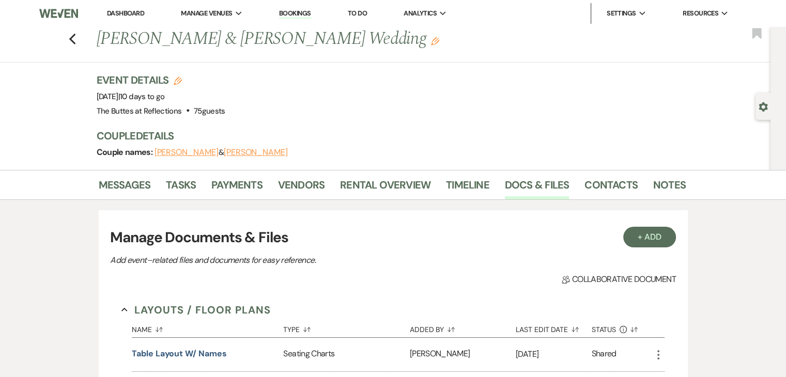
scroll to position [569, 0]
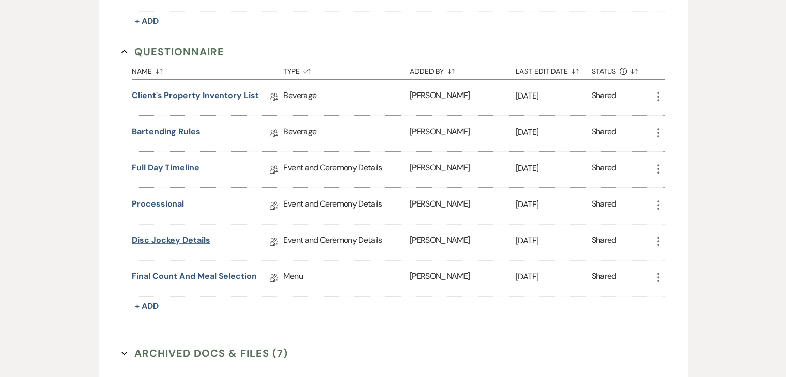
click at [155, 235] on link "Disc Jockey Details" at bounding box center [171, 242] width 78 height 16
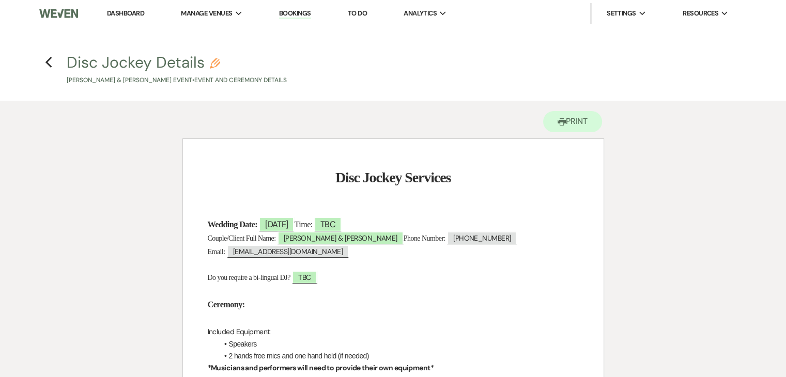
click at [53, 65] on h4 "Previous Disc Jockey Details Pencil Shayla Bristow & Jacob Colville's Event • E…" at bounding box center [393, 69] width 744 height 34
click at [48, 66] on icon "Previous" at bounding box center [49, 62] width 8 height 12
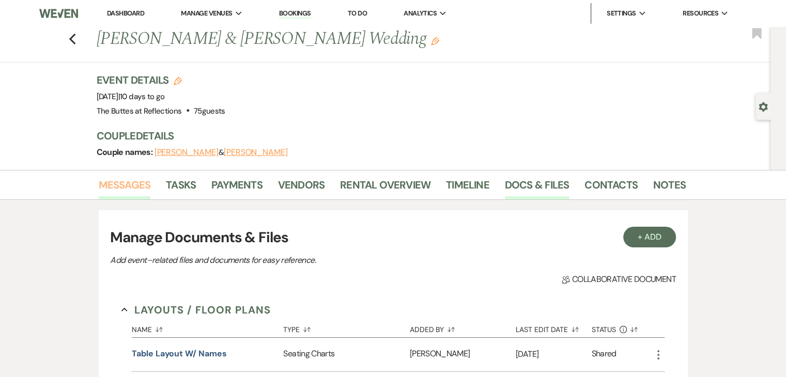
click at [130, 186] on link "Messages" at bounding box center [125, 188] width 52 height 23
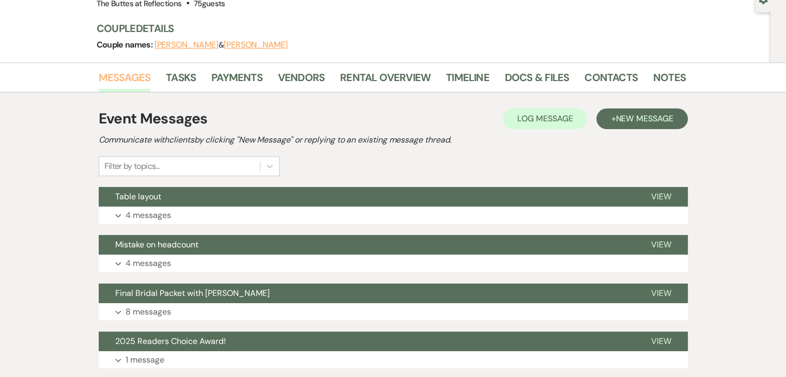
scroll to position [90, 0]
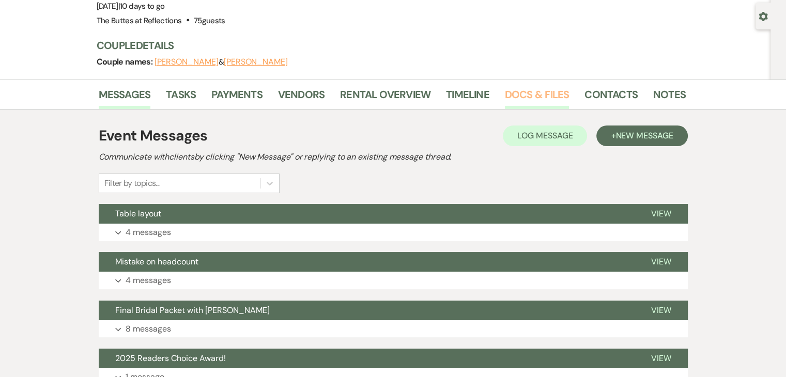
click at [526, 96] on link "Docs & Files" at bounding box center [537, 97] width 64 height 23
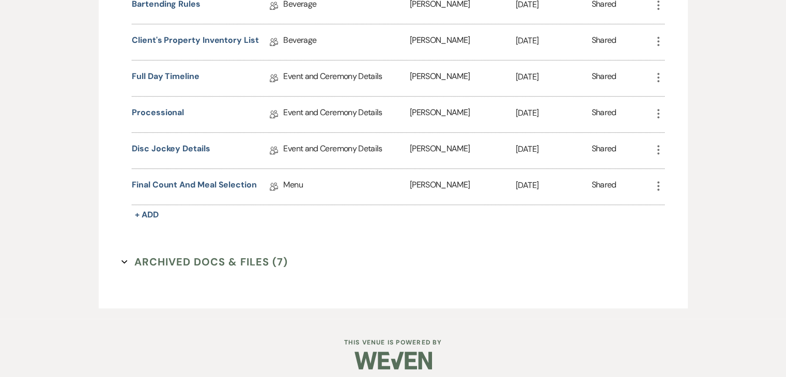
scroll to position [664, 0]
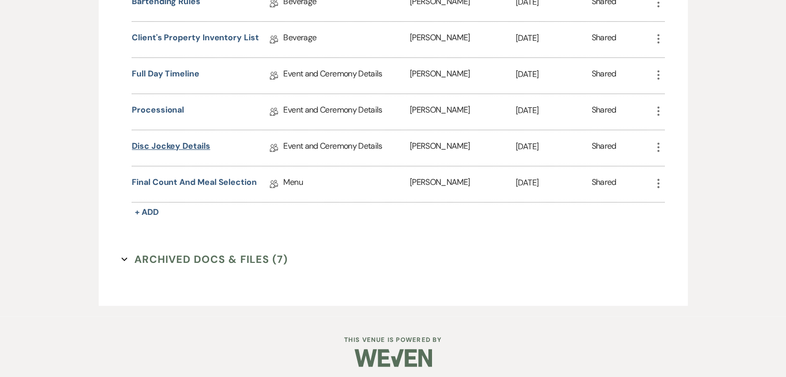
click at [180, 141] on link "Disc Jockey Details" at bounding box center [171, 148] width 78 height 16
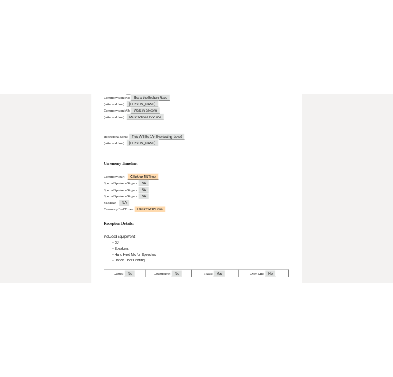
scroll to position [465, 0]
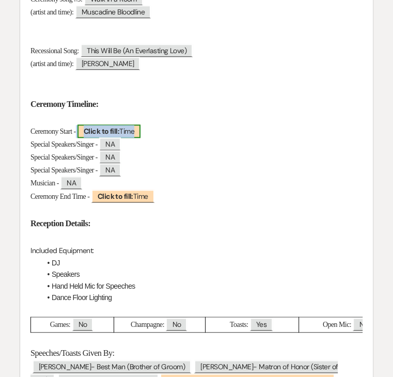
click at [137, 133] on span "Click to fill: Time" at bounding box center [109, 131] width 63 height 13
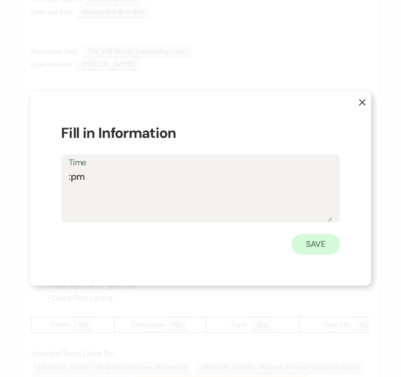
type textarea ":pm"
click at [316, 243] on button "Save" at bounding box center [315, 244] width 49 height 21
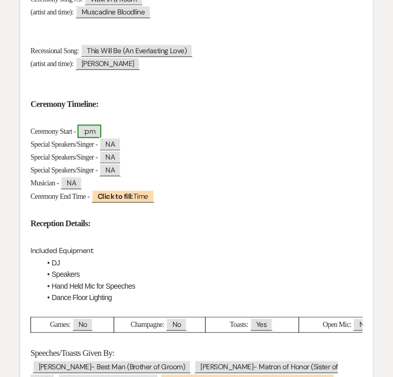
click at [101, 133] on span ":pm" at bounding box center [90, 131] width 24 height 13
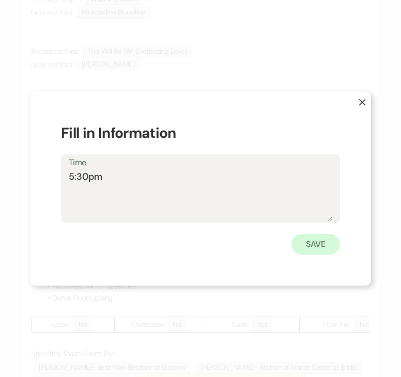
type textarea "5:30pm"
click at [318, 240] on button "Save" at bounding box center [315, 244] width 49 height 21
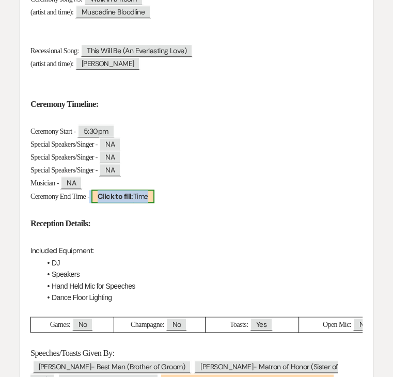
click at [118, 196] on b "Click to fill:" at bounding box center [116, 196] width 36 height 9
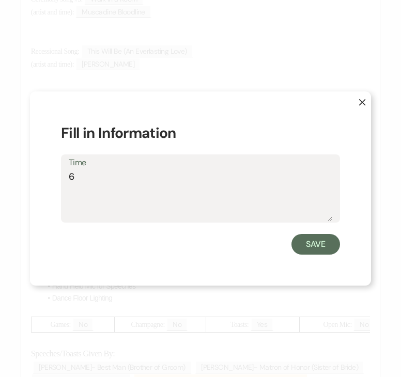
click at [118, 196] on textarea "6" at bounding box center [201, 196] width 264 height 52
type textarea "6:15pm"
click at [311, 240] on button "Save" at bounding box center [315, 244] width 49 height 21
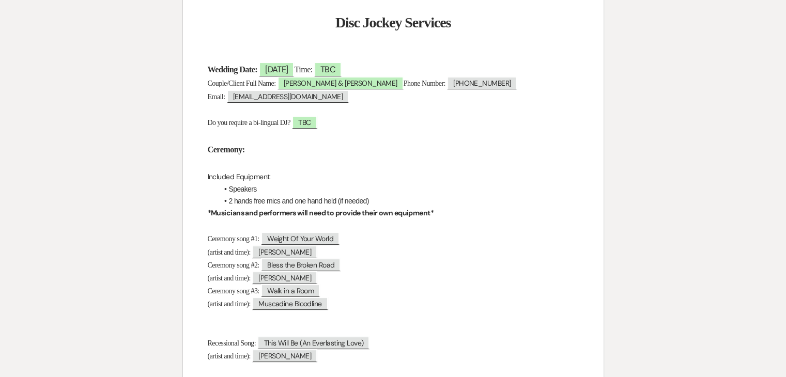
scroll to position [0, 0]
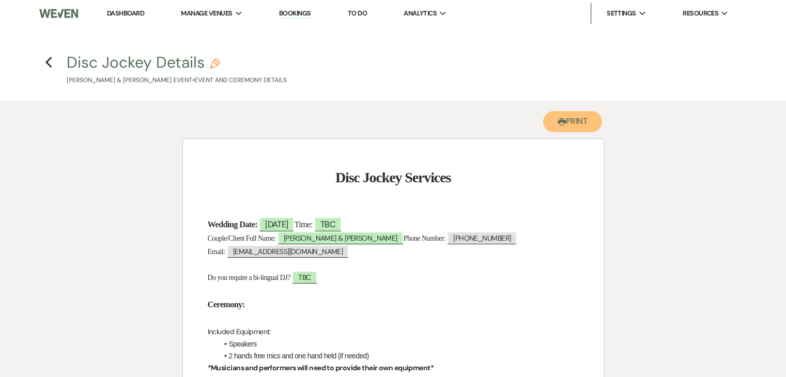
click at [566, 125] on button "Printer Print" at bounding box center [572, 121] width 59 height 21
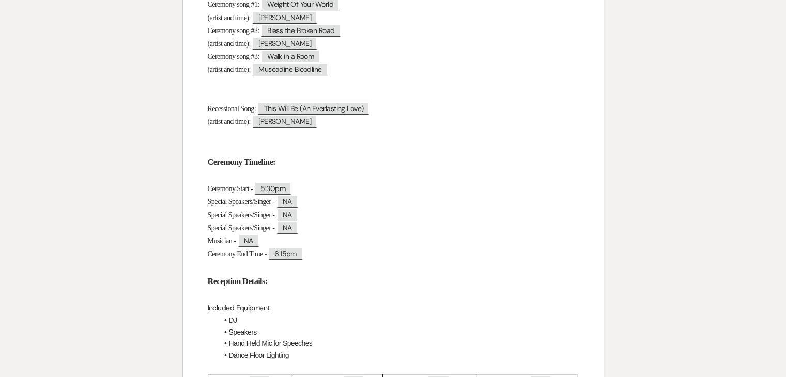
scroll to position [258, 0]
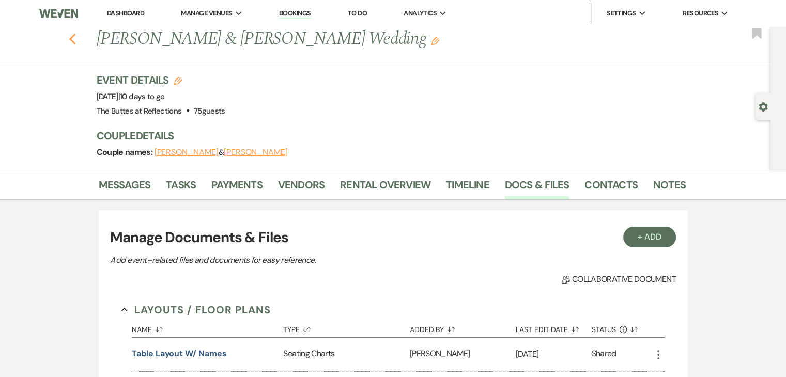
click at [76, 38] on icon "Previous" at bounding box center [73, 39] width 8 height 12
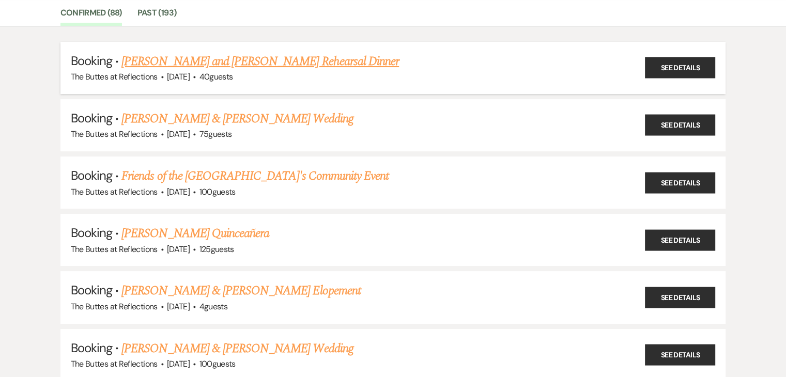
scroll to position [103, 0]
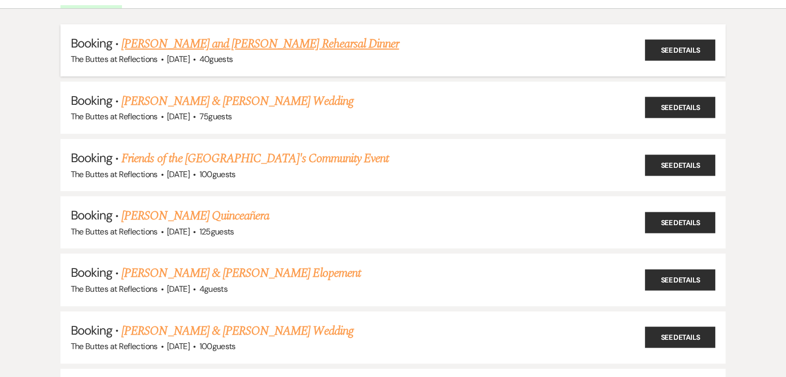
click at [293, 41] on link "[PERSON_NAME] and [PERSON_NAME] Rehearsal Dinner" at bounding box center [259, 44] width 277 height 19
select select "1"
select select "11"
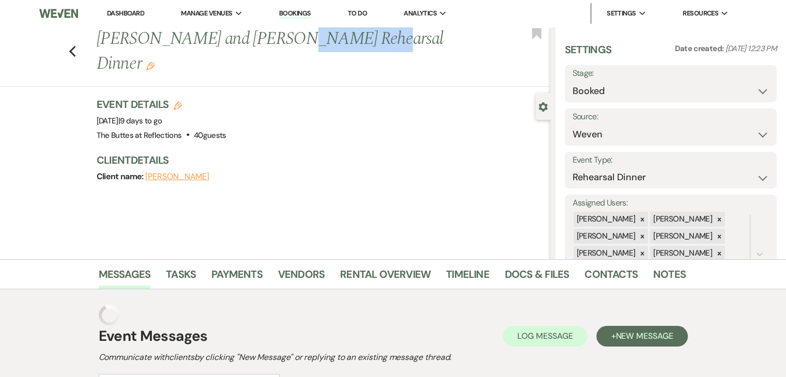
click at [293, 41] on h1 "Shayla Bristow and Jacob Colville's Rehearsal Dinner Edit" at bounding box center [276, 51] width 359 height 49
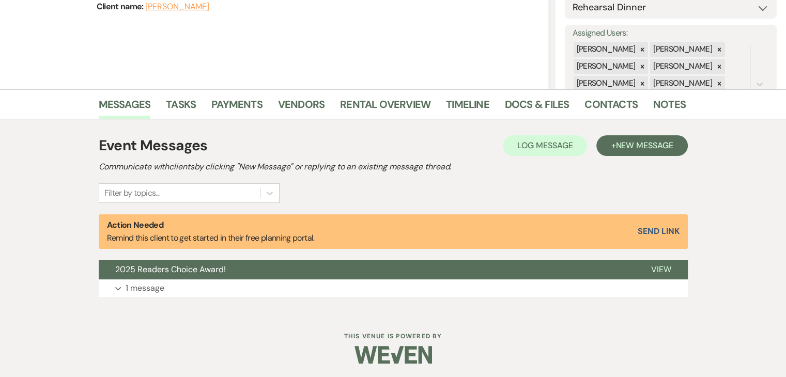
scroll to position [172, 0]
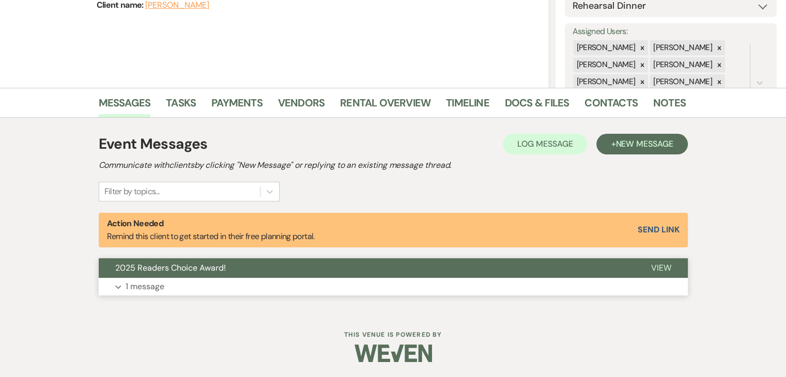
click at [154, 288] on p "1 message" at bounding box center [145, 286] width 39 height 13
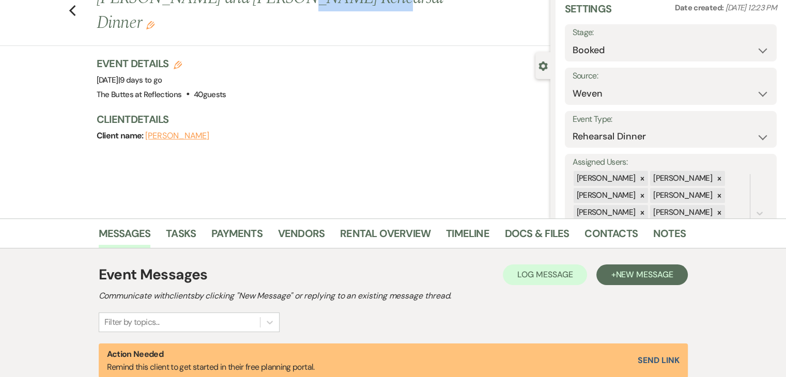
scroll to position [40, 0]
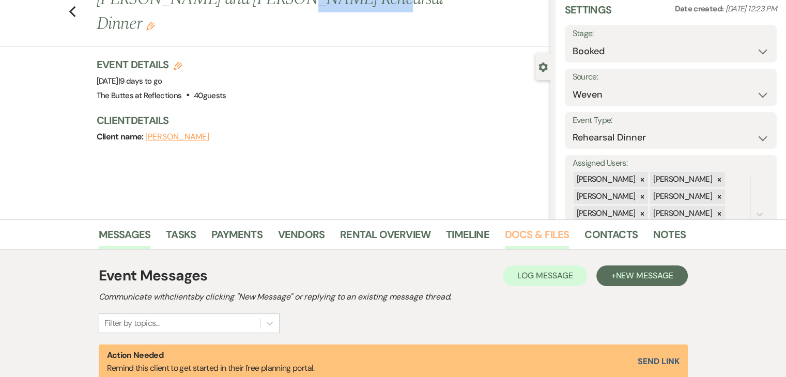
click at [533, 234] on link "Docs & Files" at bounding box center [537, 237] width 64 height 23
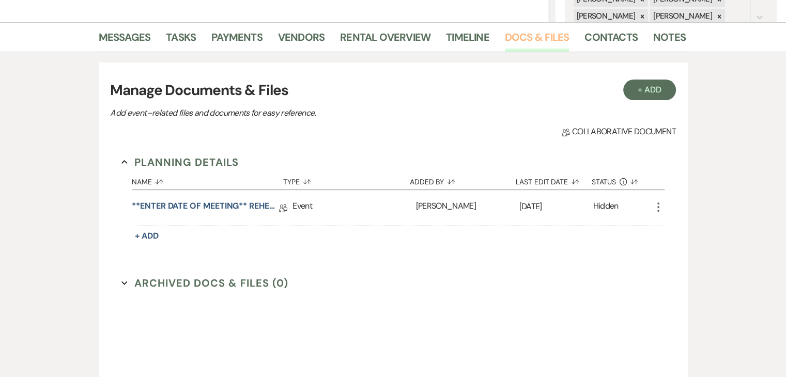
scroll to position [246, 0]
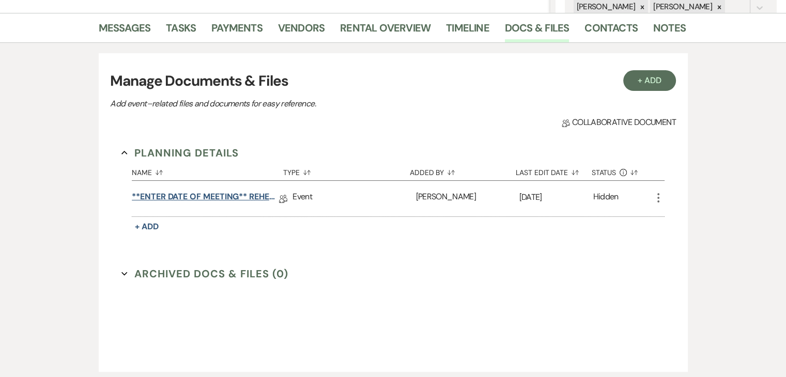
click at [218, 197] on link "**ENTER DATE OF MEETING** REHEARSAL BRUNCH Details" at bounding box center [205, 199] width 147 height 16
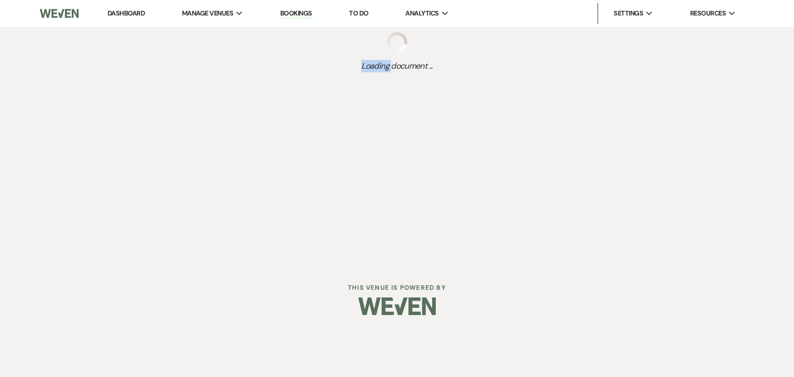
click at [218, 197] on div "Dashboard Manage Venues Expand The Buttes at Reflections Bookings To Do Analyti…" at bounding box center [397, 132] width 794 height 264
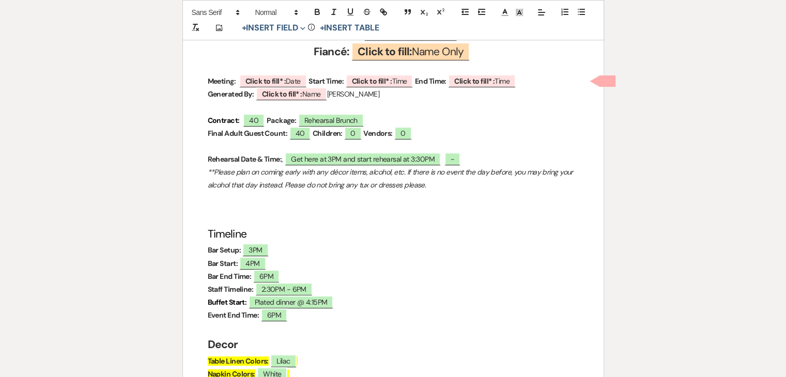
scroll to position [599, 0]
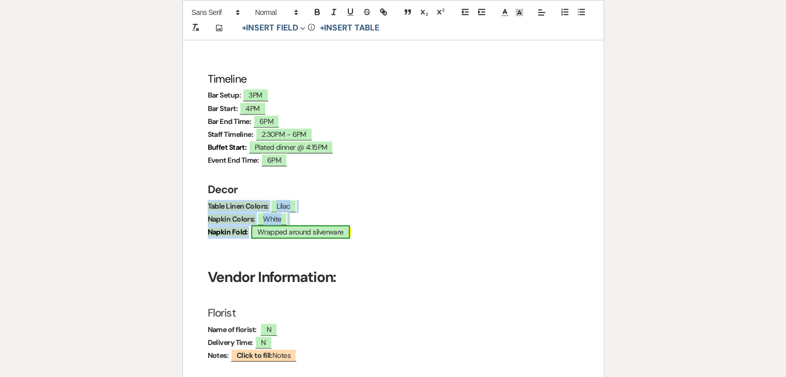
drag, startPoint x: 205, startPoint y: 200, endPoint x: 252, endPoint y: 233, distance: 57.2
click at [252, 233] on div "﻿ ﻿ 9800 N Oracle Road Tucson, AZ 85704 520-229-0627 **PLEASE USE THESE DETAILS…" at bounding box center [393, 214] width 421 height 1268
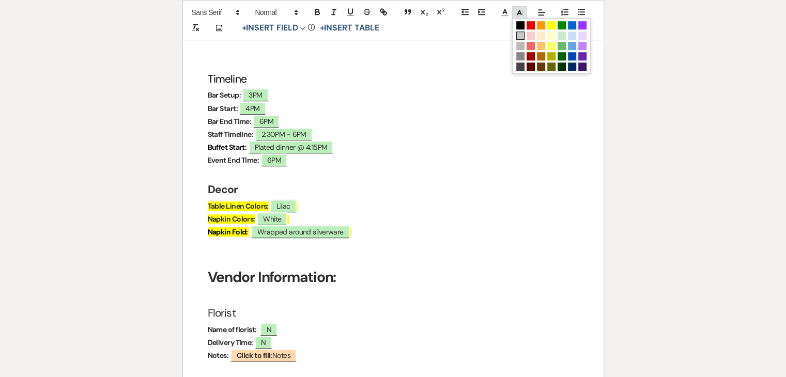
click at [519, 12] on polyline at bounding box center [519, 12] width 4 height 4
click at [520, 34] on span at bounding box center [520, 36] width 8 height 8
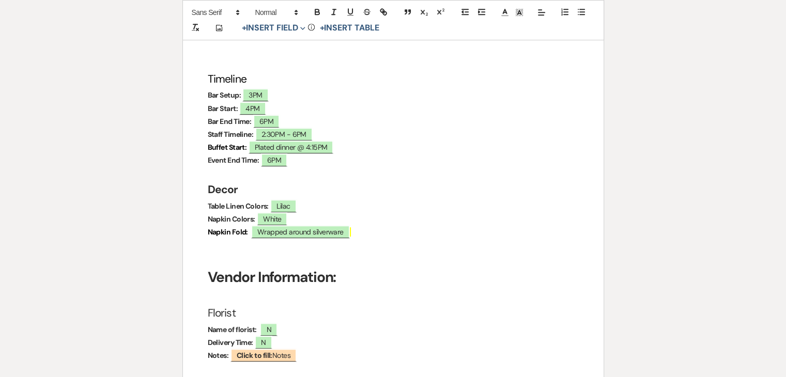
click at [468, 158] on p "Event End Time: ﻿ 6PM ﻿" at bounding box center [393, 160] width 371 height 13
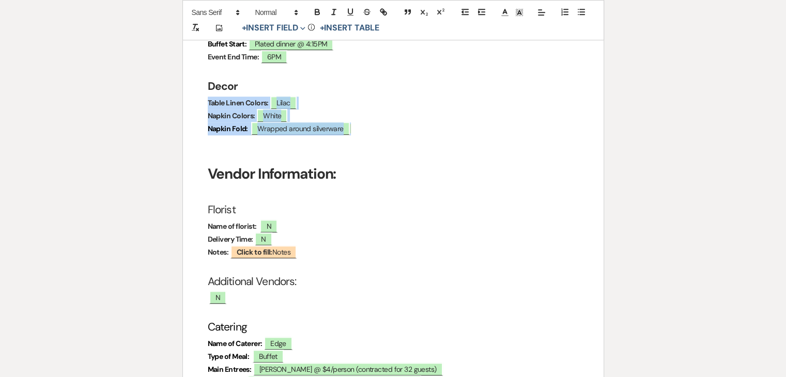
drag, startPoint x: 370, startPoint y: 128, endPoint x: 197, endPoint y: 100, distance: 174.8
click at [197, 100] on div "﻿ ﻿ 9800 N Oracle Road Tucson, AZ 85704 520-229-0627 **PLEASE USE THESE DETAILS…" at bounding box center [393, 111] width 421 height 1268
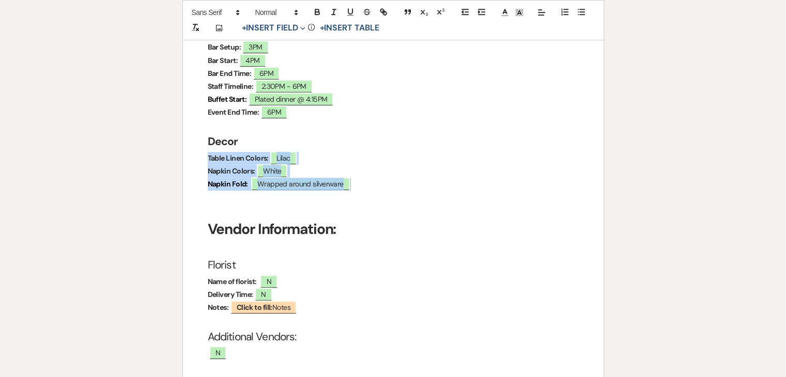
scroll to position [651, 0]
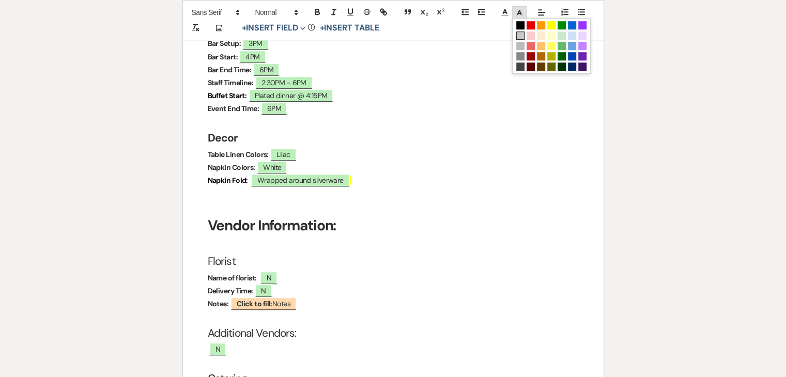
click at [519, 12] on icon at bounding box center [519, 12] width 9 height 9
click at [521, 35] on span at bounding box center [520, 36] width 8 height 8
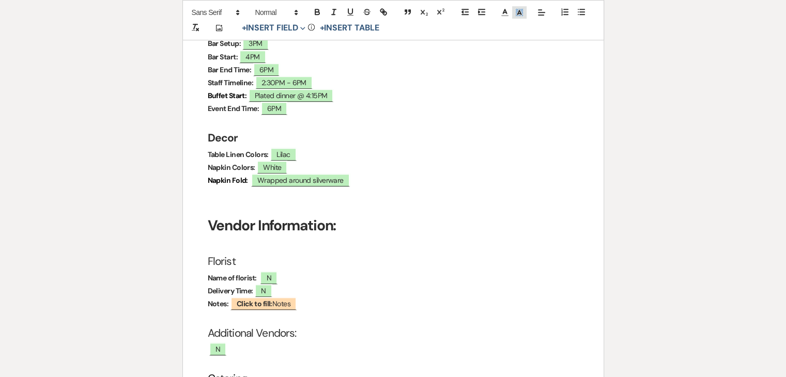
click at [515, 12] on icon at bounding box center [519, 12] width 9 height 9
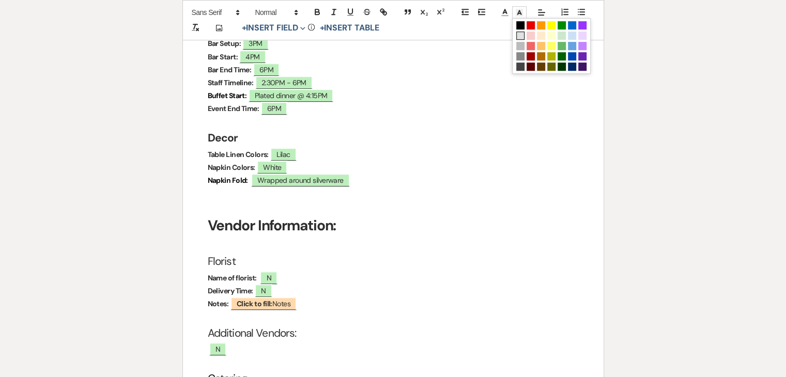
click at [519, 37] on span at bounding box center [520, 36] width 8 height 8
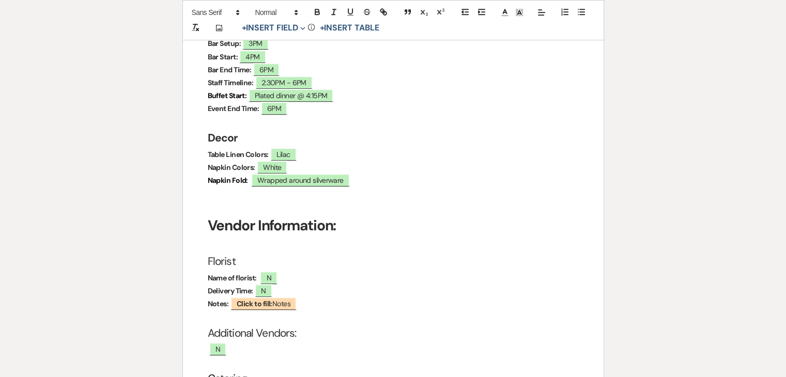
click at [498, 145] on h2 "Decor" at bounding box center [393, 139] width 371 height 20
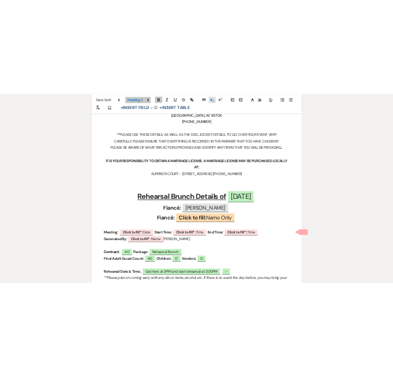
scroll to position [0, 0]
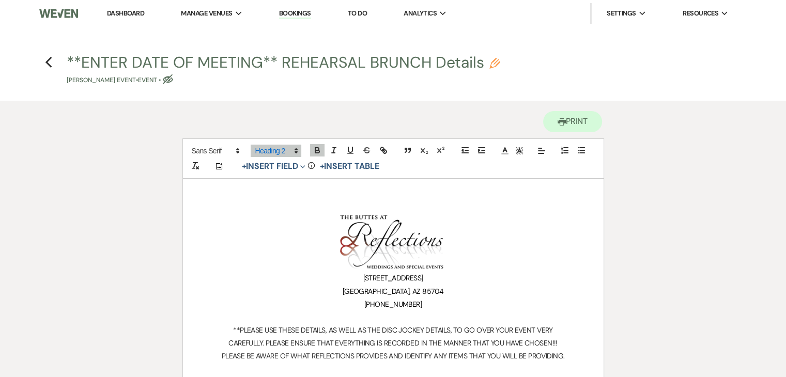
click at [70, 11] on img at bounding box center [58, 14] width 39 height 22
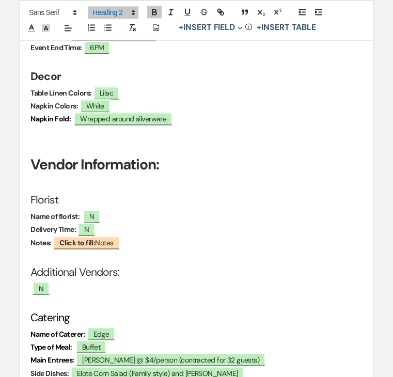
scroll to position [827, 0]
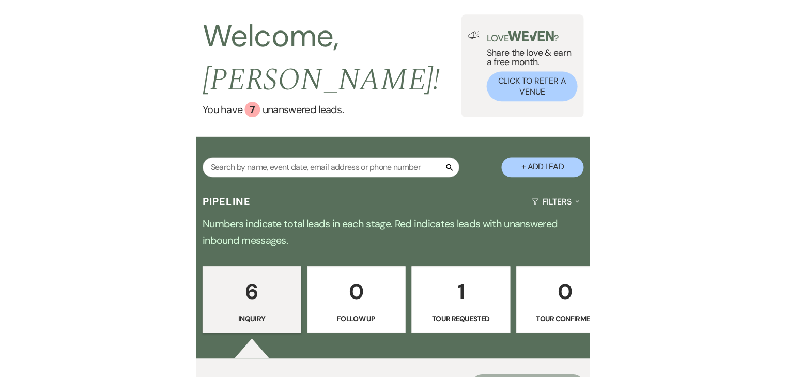
scroll to position [52, 0]
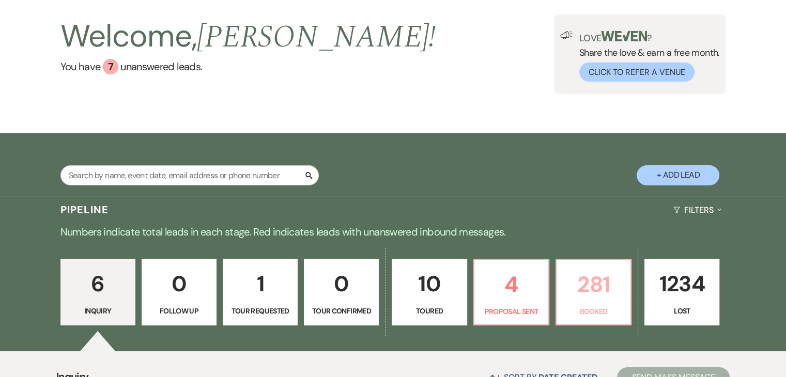
click at [393, 281] on p "281" at bounding box center [593, 284] width 61 height 35
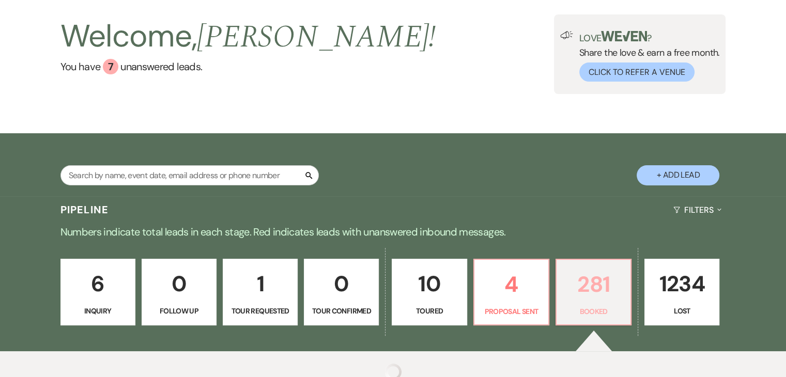
drag, startPoint x: 589, startPoint y: 284, endPoint x: 579, endPoint y: 266, distance: 20.8
click at [393, 284] on p "281" at bounding box center [593, 284] width 61 height 35
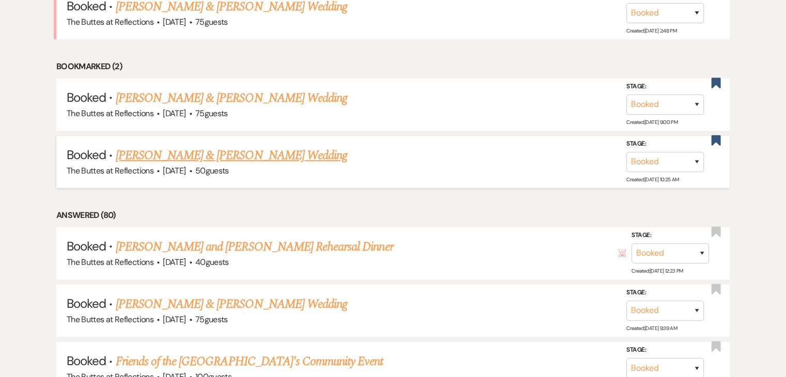
scroll to position [825, 0]
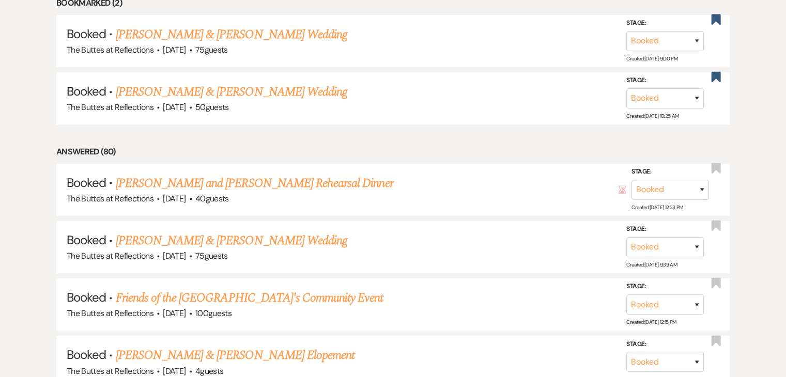
click at [264, 178] on link "[PERSON_NAME] and [PERSON_NAME] Rehearsal Dinner" at bounding box center [254, 183] width 277 height 19
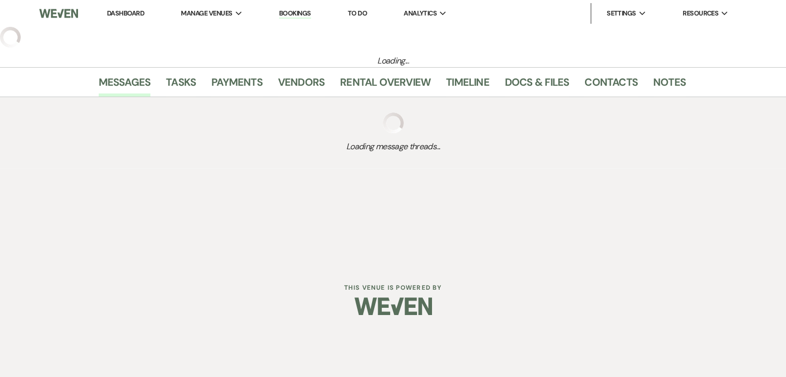
select select "1"
select select "11"
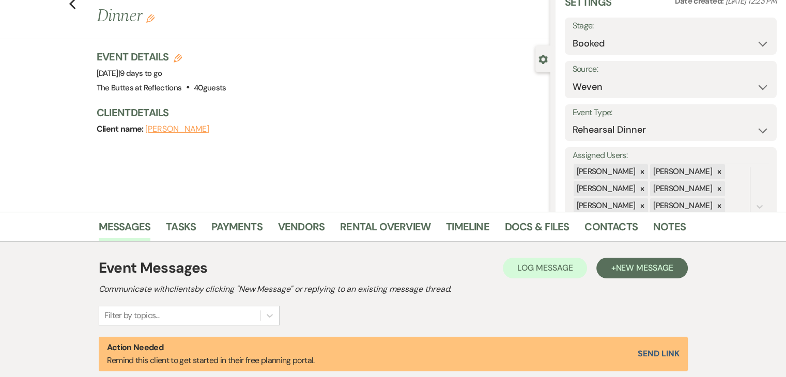
scroll to position [172, 0]
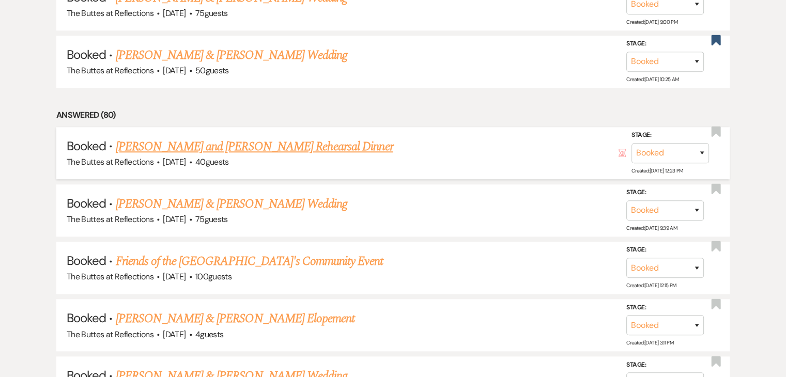
scroll to position [877, 0]
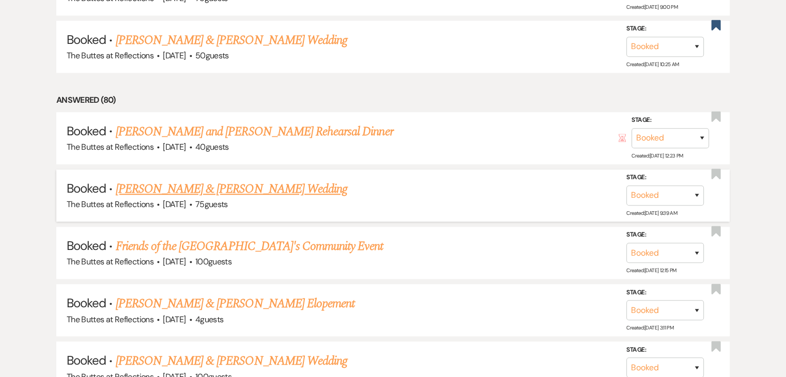
click at [242, 184] on link "[PERSON_NAME] & [PERSON_NAME] Wedding" at bounding box center [232, 189] width 232 height 19
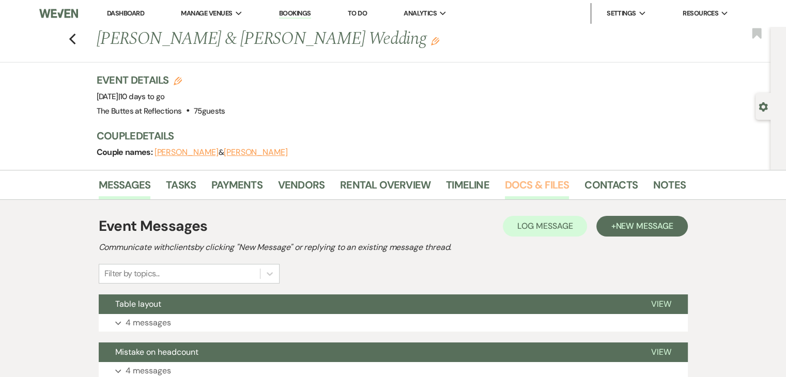
click at [393, 184] on link "Docs & Files" at bounding box center [537, 188] width 64 height 23
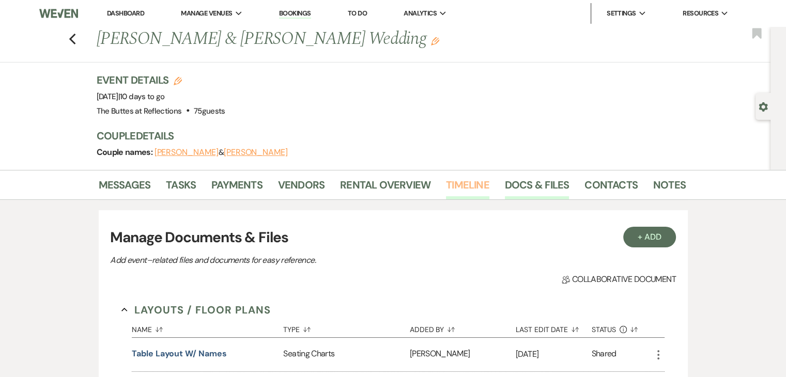
click at [393, 188] on link "Timeline" at bounding box center [467, 188] width 43 height 23
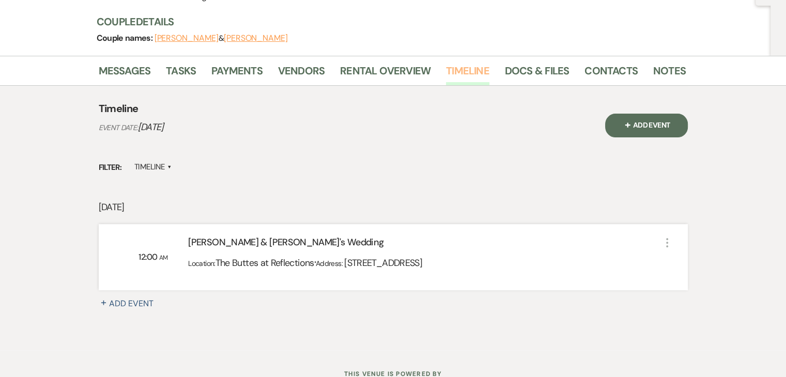
scroll to position [153, 0]
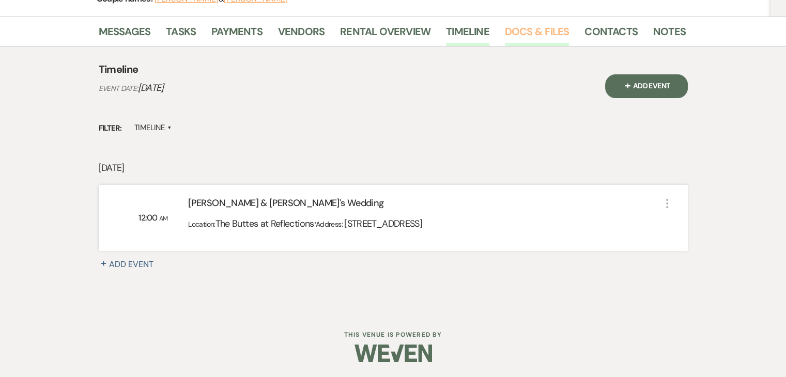
click at [393, 27] on link "Docs & Files" at bounding box center [537, 34] width 64 height 23
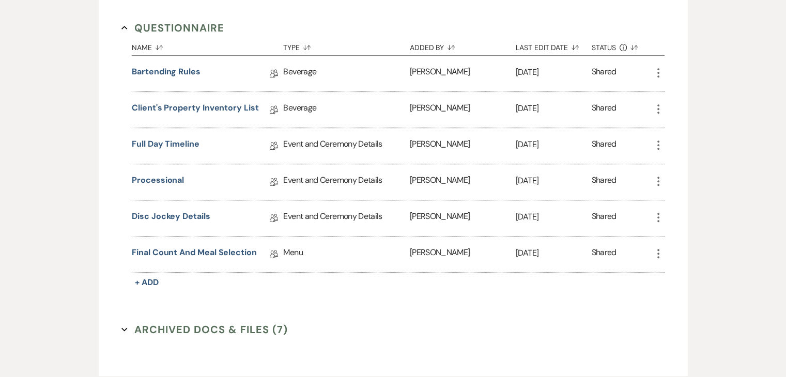
scroll to position [619, 0]
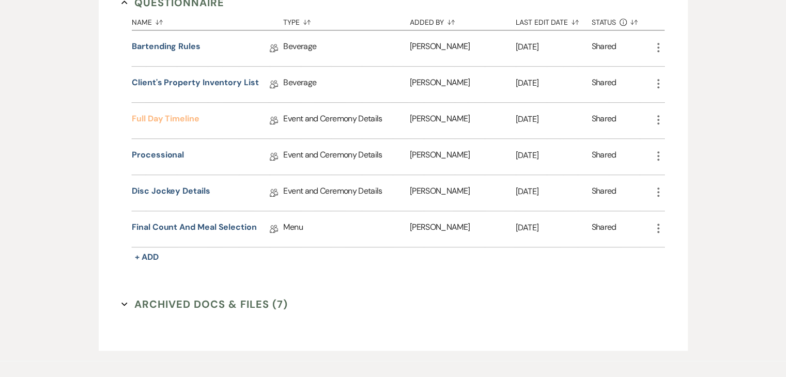
click at [178, 117] on link "Full Day Timeline" at bounding box center [166, 121] width 68 height 16
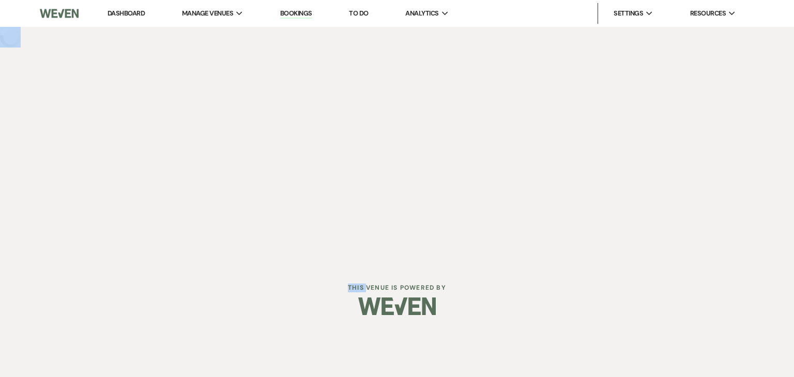
click at [178, 117] on div "Dashboard Manage Venues Expand The Buttes at Reflections Bookings To Do Analyti…" at bounding box center [397, 132] width 794 height 264
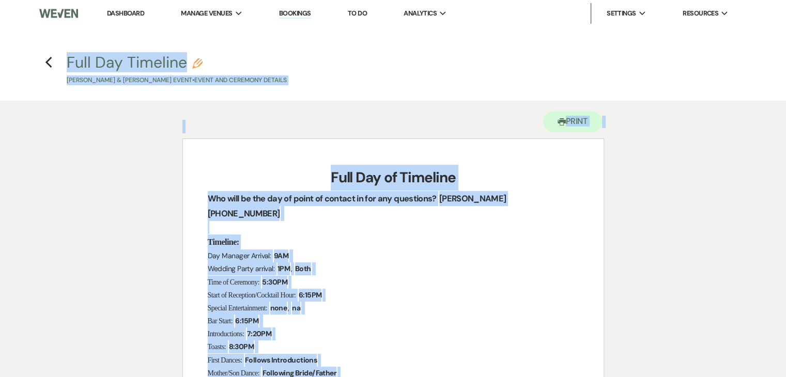
click at [393, 171] on h1 "Full Day of Timeline" at bounding box center [393, 178] width 371 height 26
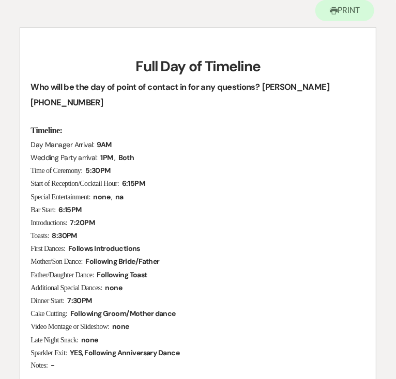
scroll to position [155, 0]
